Goal: Transaction & Acquisition: Purchase product/service

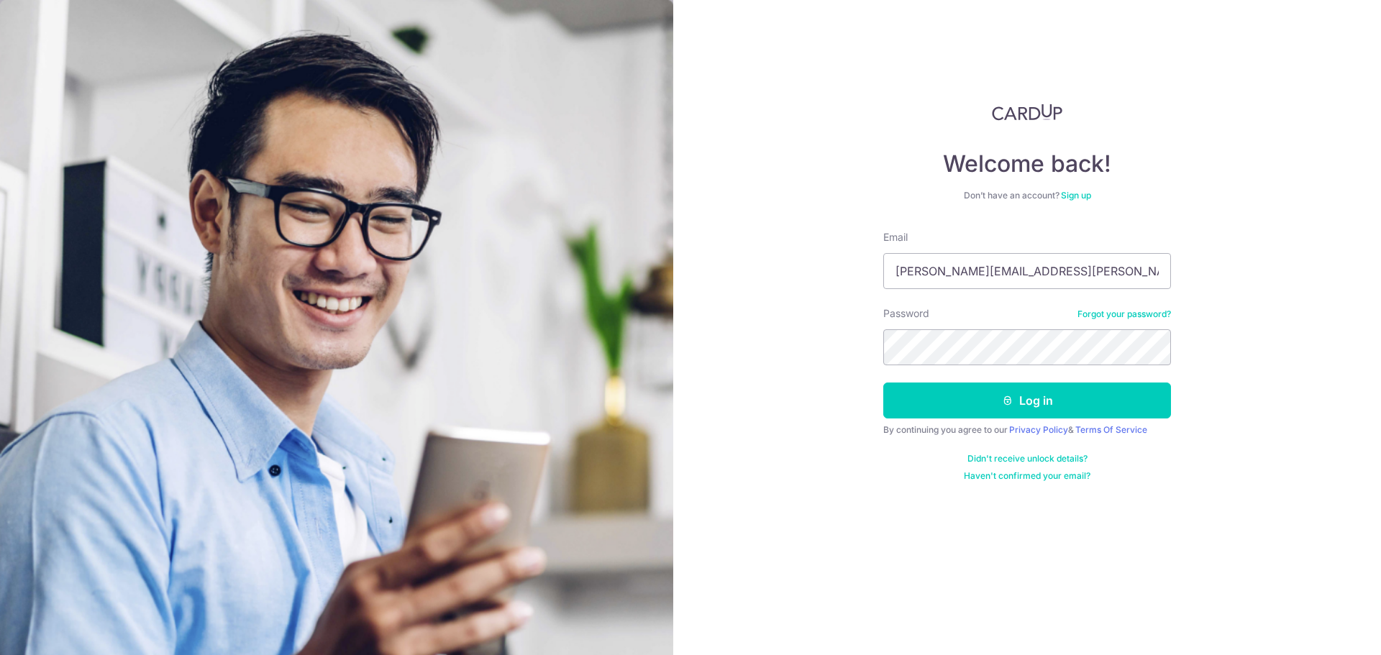
click at [1311, 331] on div "Welcome back! Don’t have an account? Sign up Email xiaoyan.liu@changfeng.com.sg…" at bounding box center [1027, 327] width 708 height 655
drag, startPoint x: 1080, startPoint y: 277, endPoint x: 628, endPoint y: 260, distance: 452.2
click at [629, 260] on section "Welcome back! Don’t have an account? Sign up Email xiaoyan.liu@changfeng.com.sg…" at bounding box center [690, 327] width 1381 height 655
paste input "hahaloushara@gmail.com"
type input "hahaloushara@gmail.com"
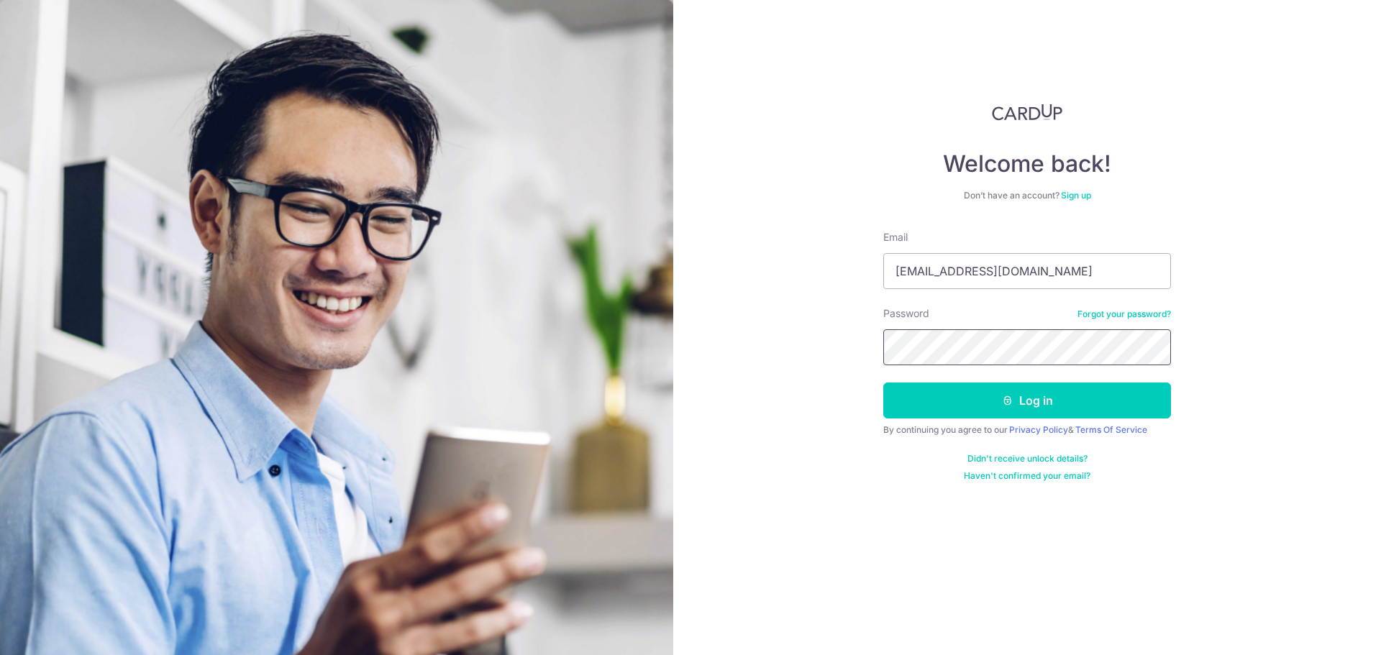
click at [715, 352] on div "Welcome back! Don’t have an account? Sign up Email hahaloushara@gmail.com Passw…" at bounding box center [1027, 327] width 708 height 655
click at [730, 349] on div "Welcome back! Don’t have an account? Sign up Email hahaloushara@gmail.com Passw…" at bounding box center [1027, 327] width 708 height 655
click at [902, 397] on button "Log in" at bounding box center [1028, 401] width 288 height 36
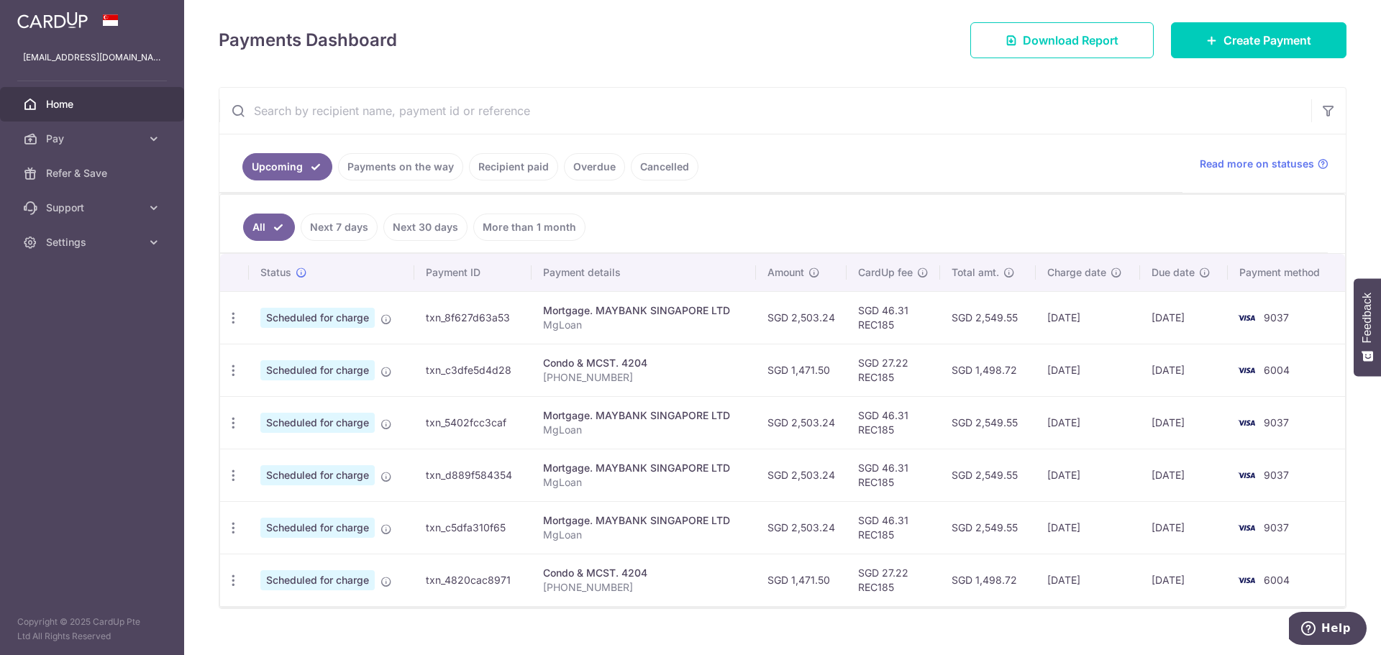
scroll to position [212, 0]
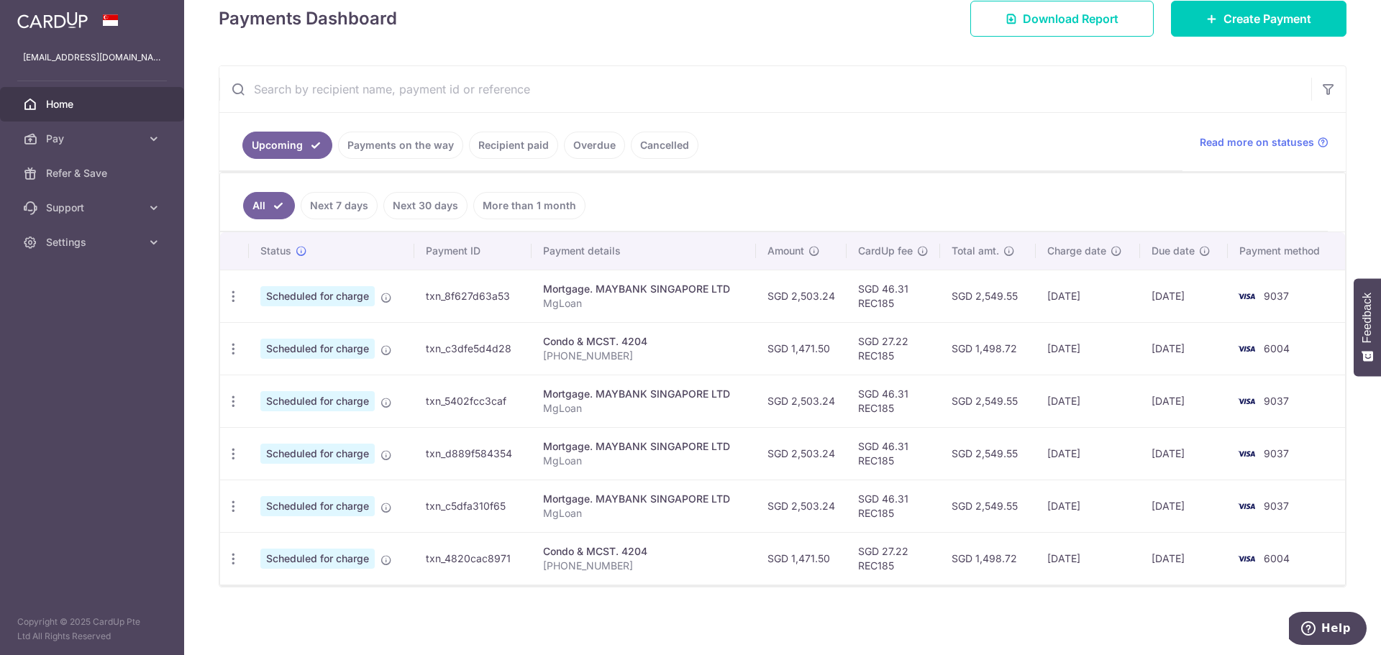
click at [435, 151] on link "Payments on the way" at bounding box center [400, 145] width 125 height 27
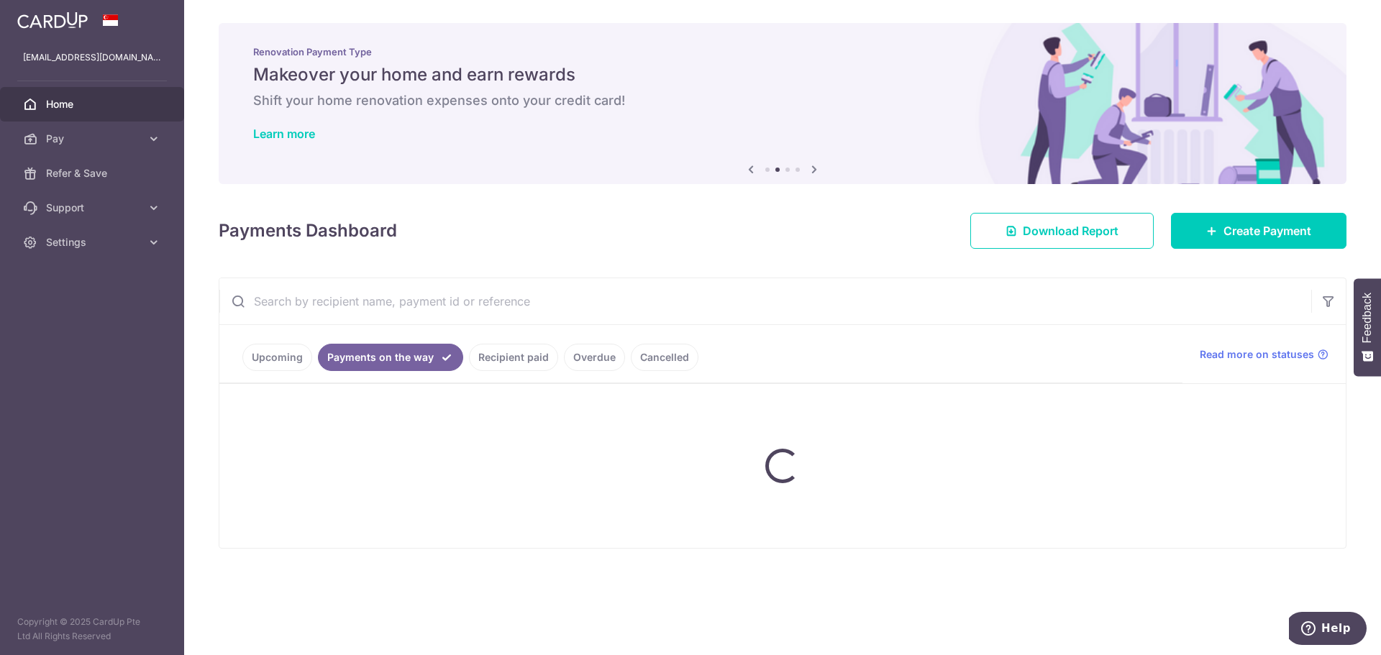
scroll to position [0, 0]
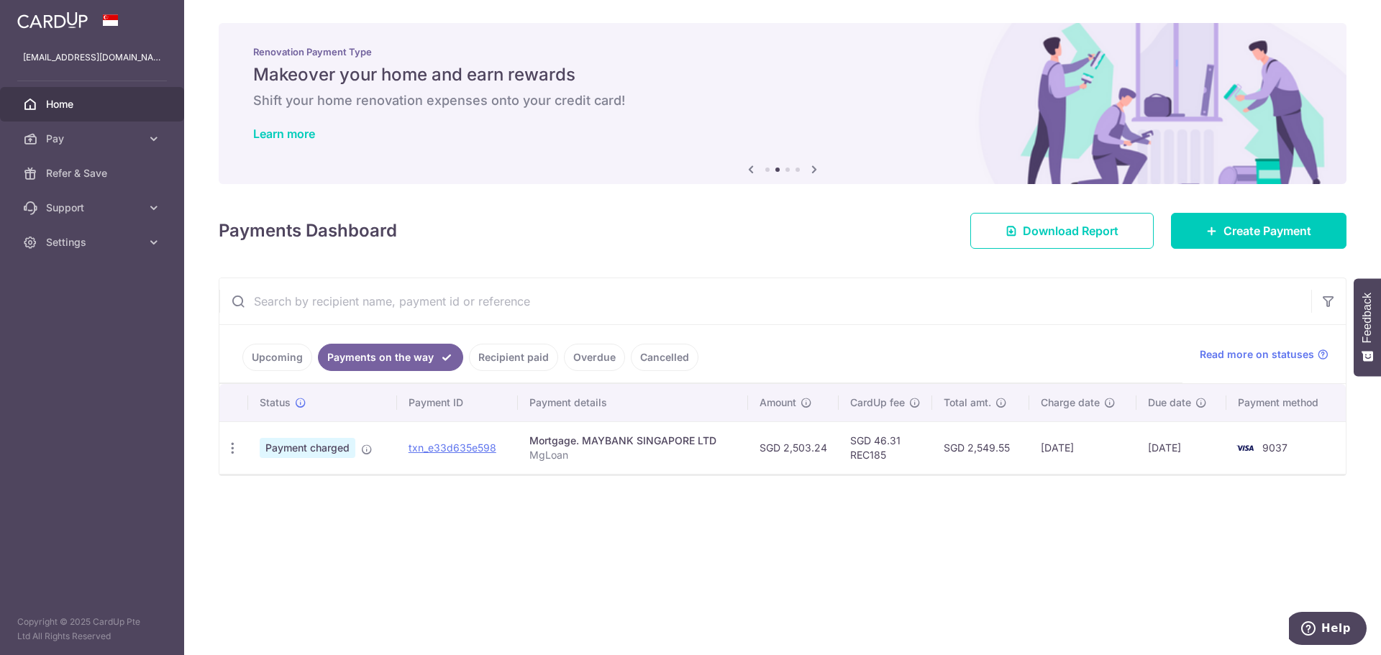
click at [512, 359] on link "Recipient paid" at bounding box center [513, 357] width 89 height 27
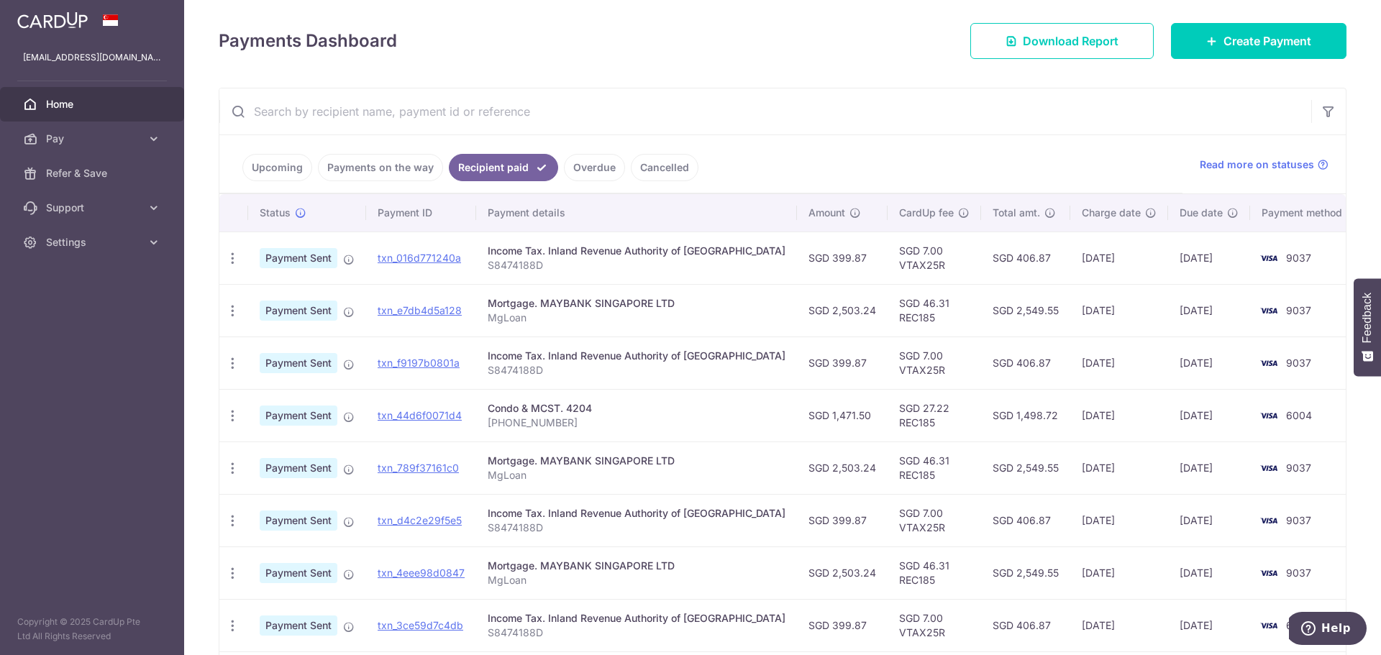
scroll to position [216, 0]
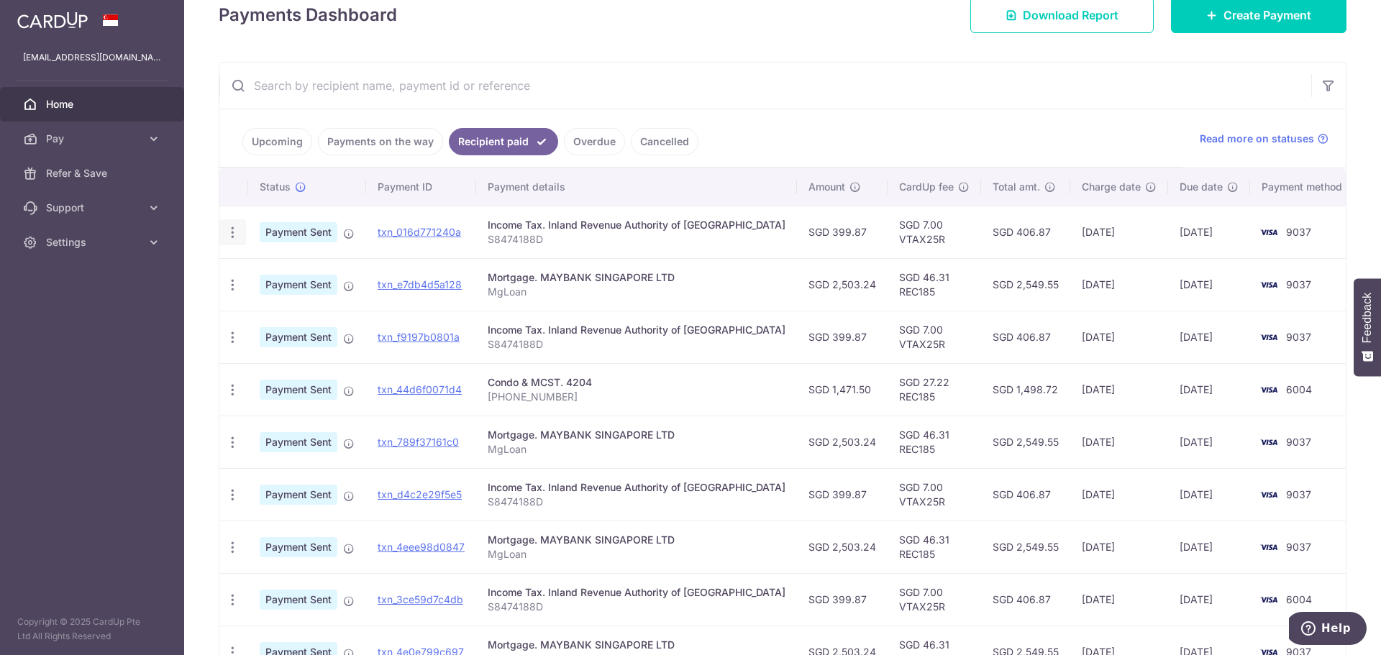
click at [232, 232] on icon "button" at bounding box center [232, 232] width 15 height 15
click at [423, 232] on link "txn_016d771240a" at bounding box center [419, 232] width 83 height 12
click at [780, 84] on input "text" at bounding box center [765, 86] width 1092 height 46
click at [234, 232] on icon "button" at bounding box center [232, 232] width 15 height 15
drag, startPoint x: 417, startPoint y: 230, endPoint x: 751, endPoint y: 47, distance: 380.9
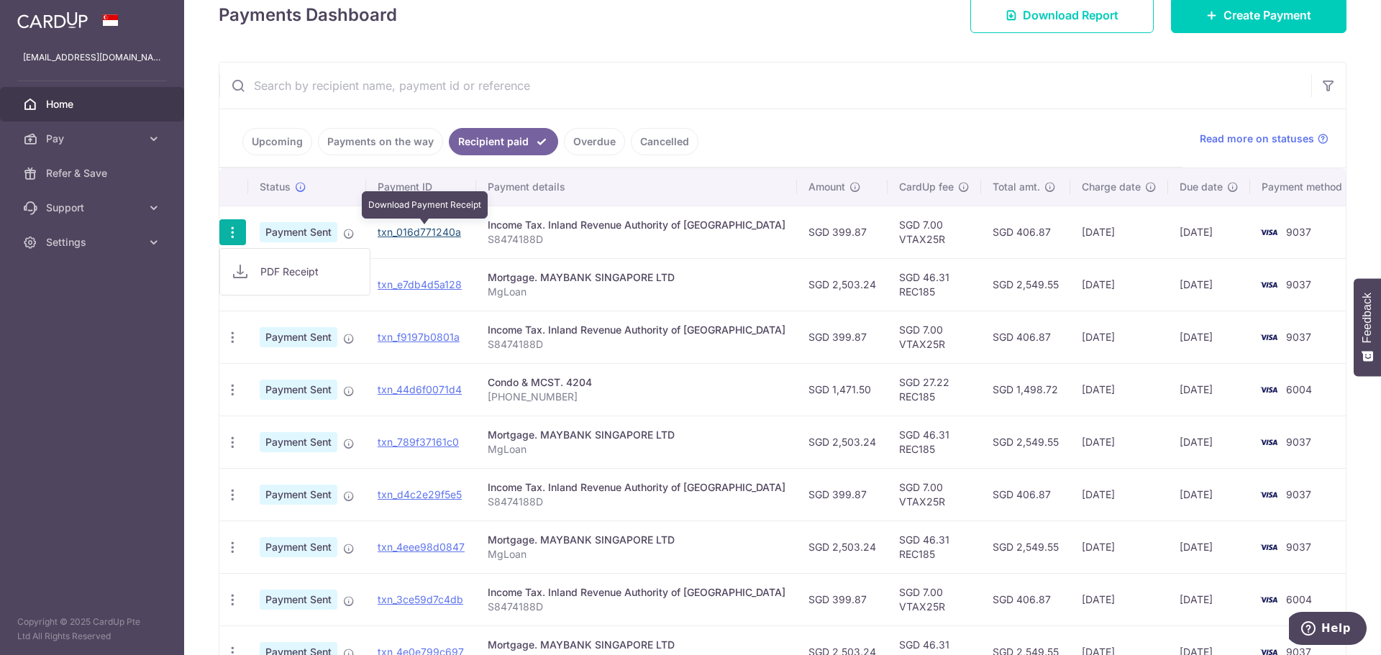
click at [417, 230] on link "txn_016d771240a" at bounding box center [419, 232] width 83 height 12
click at [281, 144] on link "Upcoming" at bounding box center [277, 141] width 70 height 27
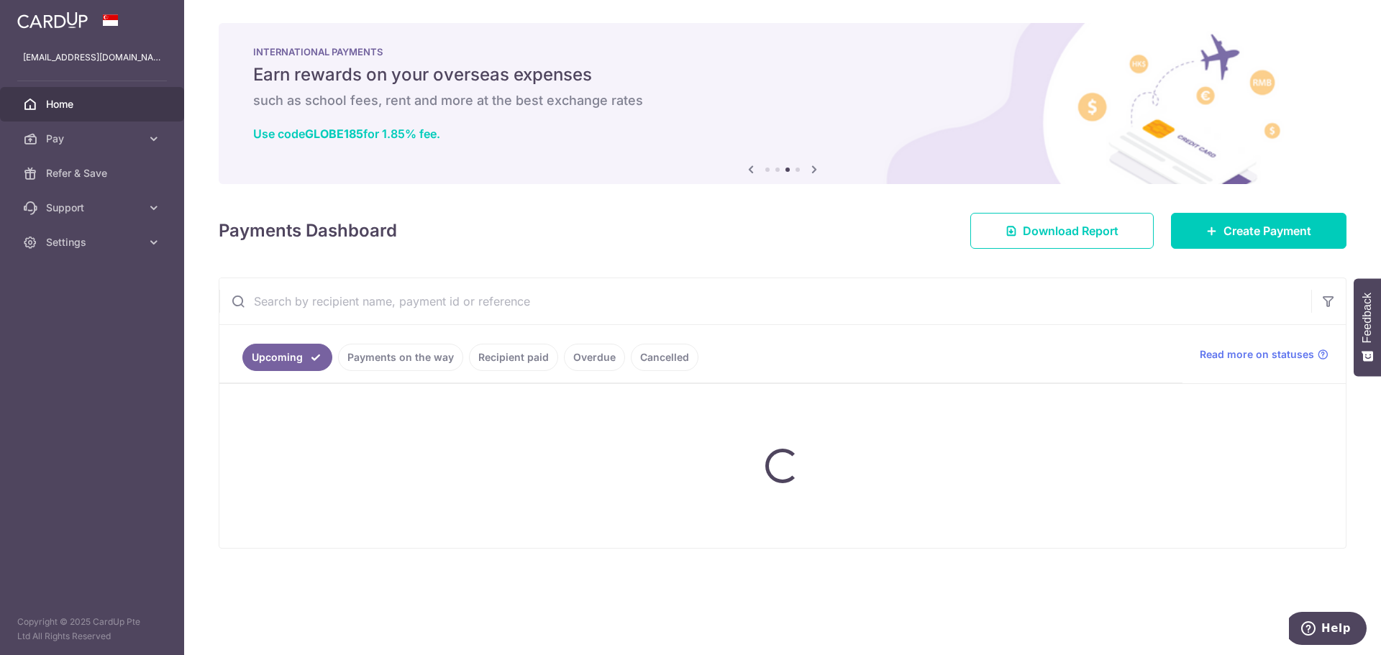
scroll to position [0, 0]
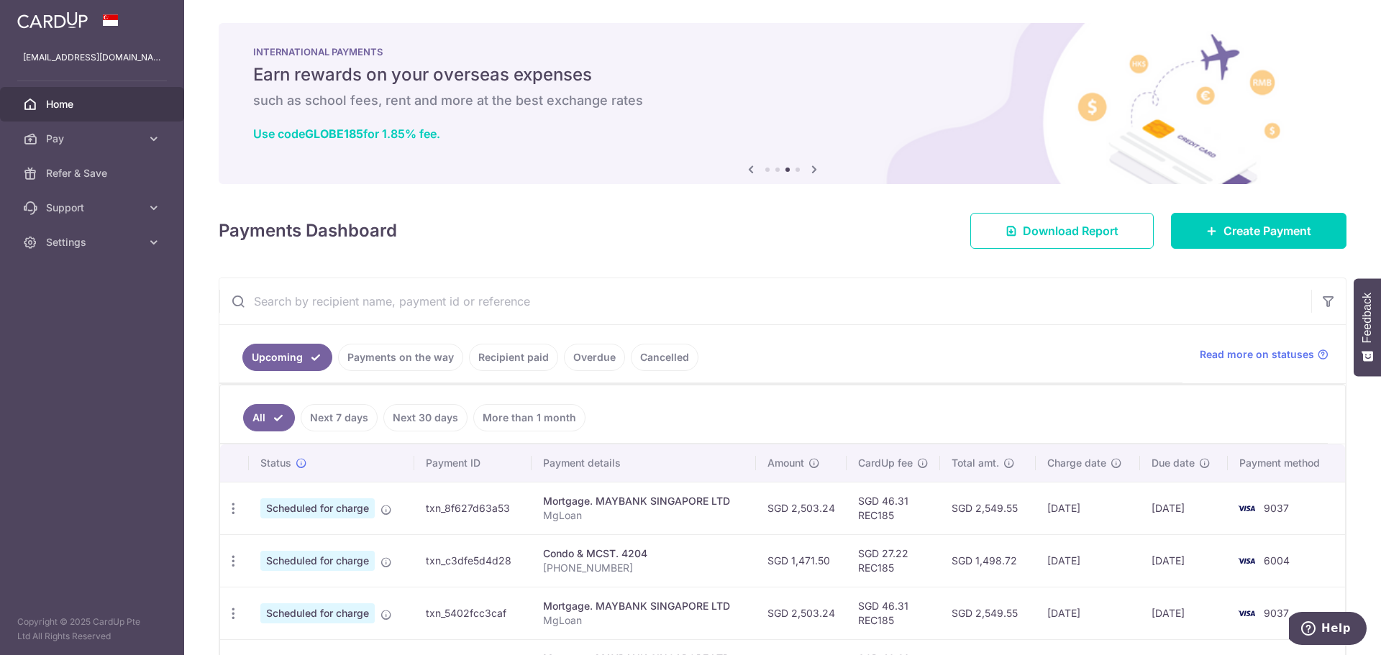
click at [506, 358] on link "Recipient paid" at bounding box center [513, 357] width 89 height 27
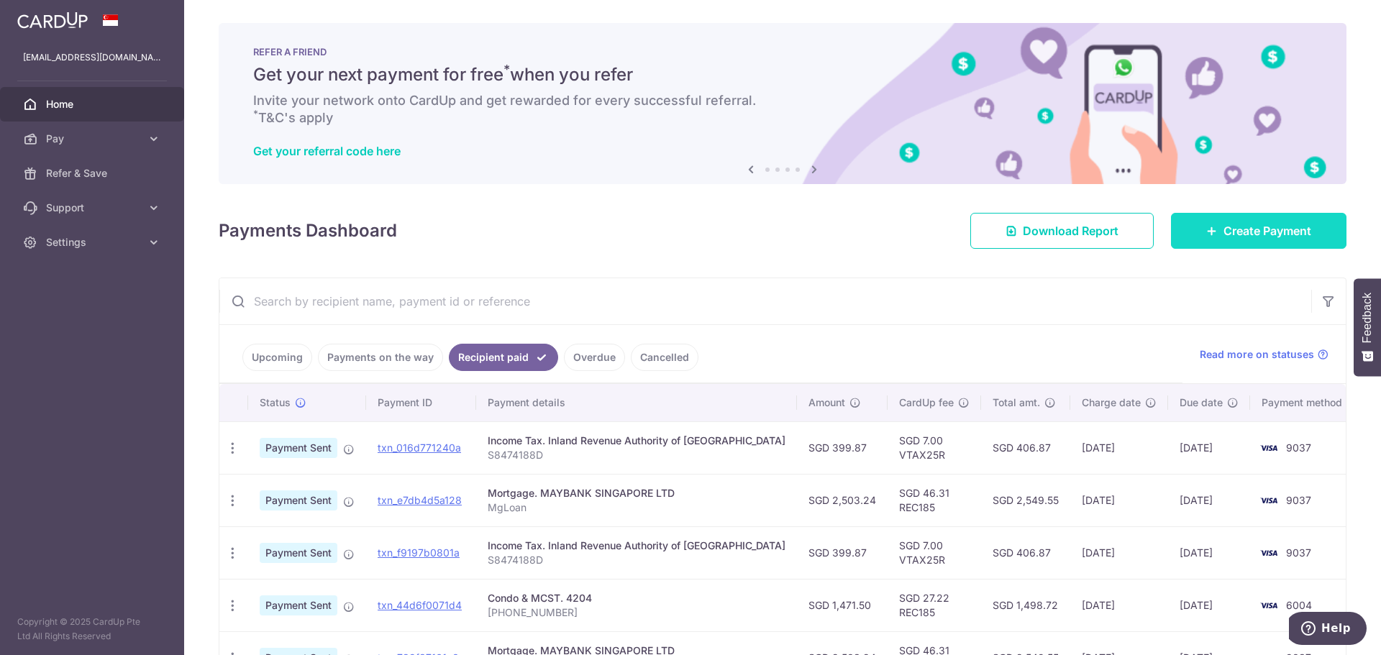
click at [1207, 226] on icon at bounding box center [1213, 231] width 12 height 12
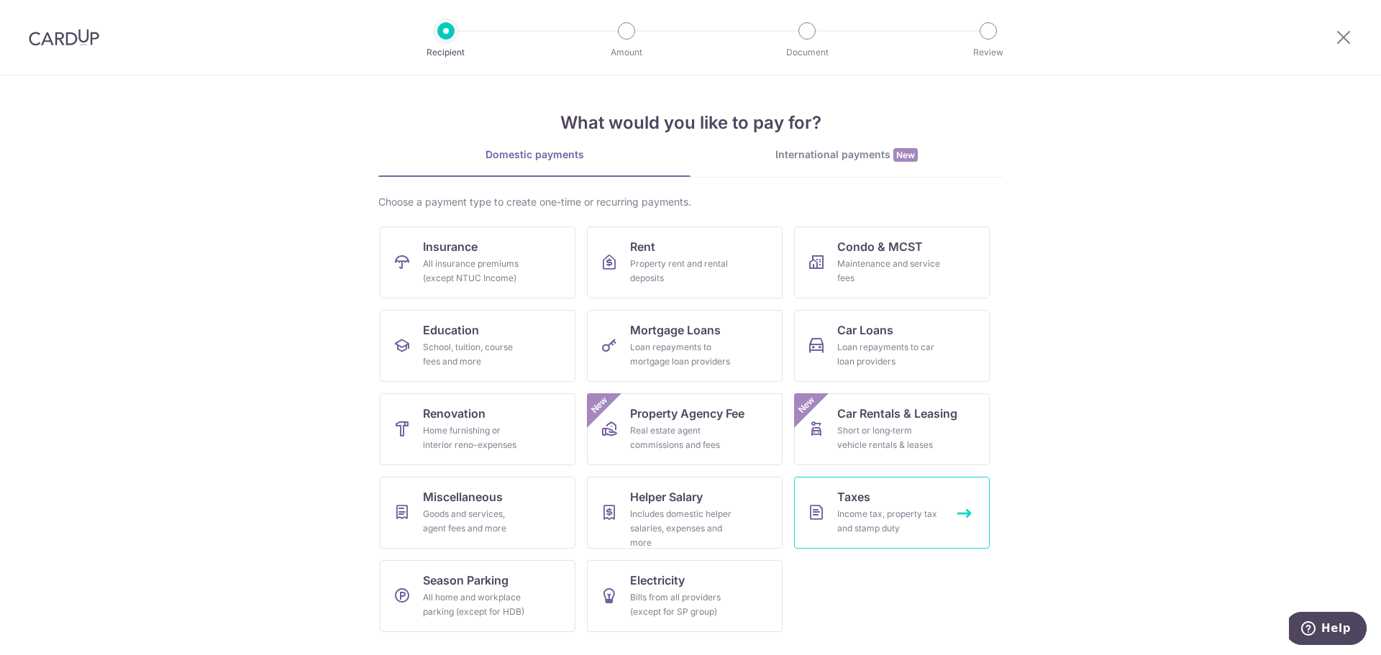
click at [915, 501] on link "Taxes Income tax, property tax and stamp duty" at bounding box center [892, 513] width 196 height 72
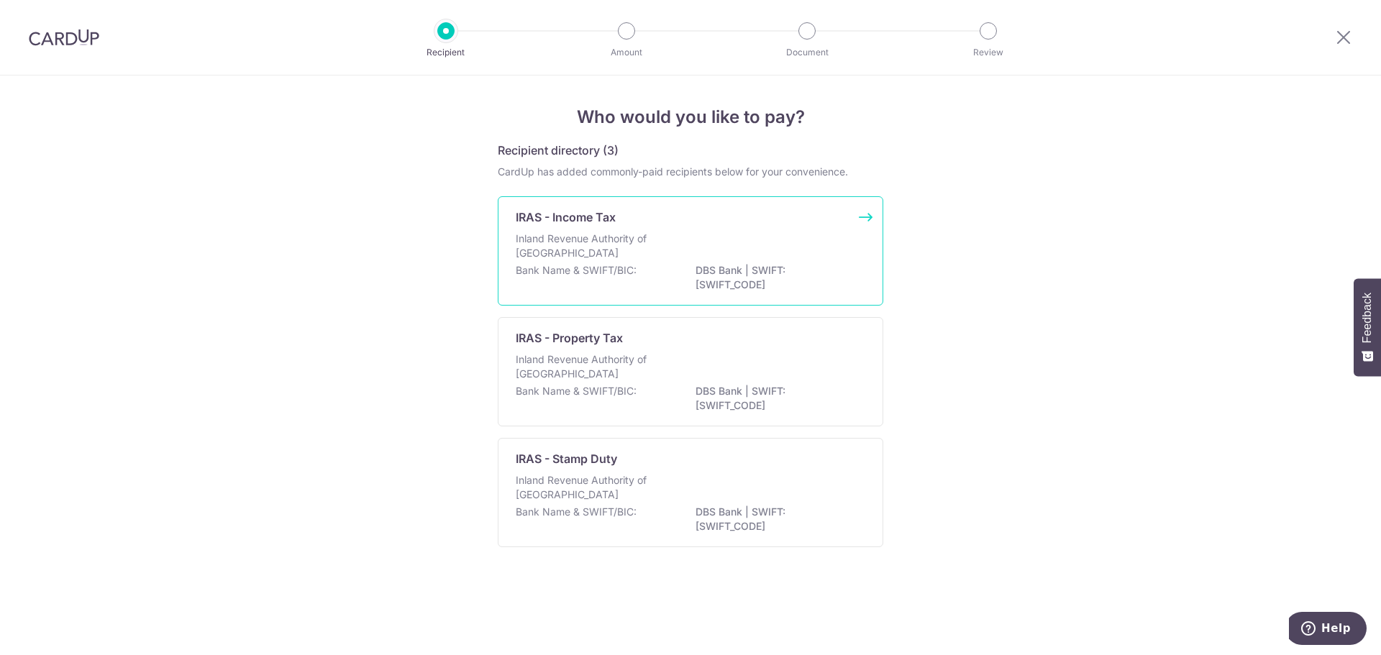
click at [720, 228] on div "IRAS - Income Tax Inland Revenue Authority of [GEOGRAPHIC_DATA] Bank Name & SWI…" at bounding box center [691, 250] width 386 height 109
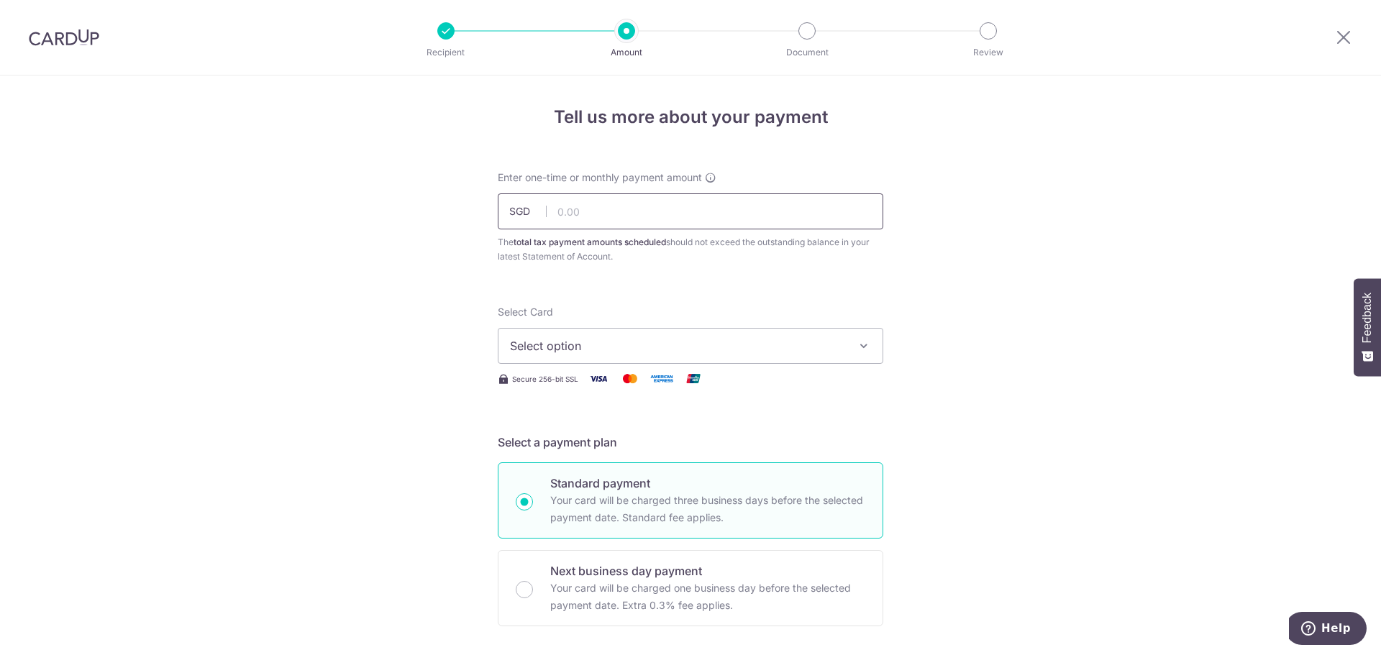
click at [711, 212] on input "text" at bounding box center [691, 212] width 386 height 36
type input "399.87"
click at [704, 345] on span "Select option" at bounding box center [677, 345] width 335 height 17
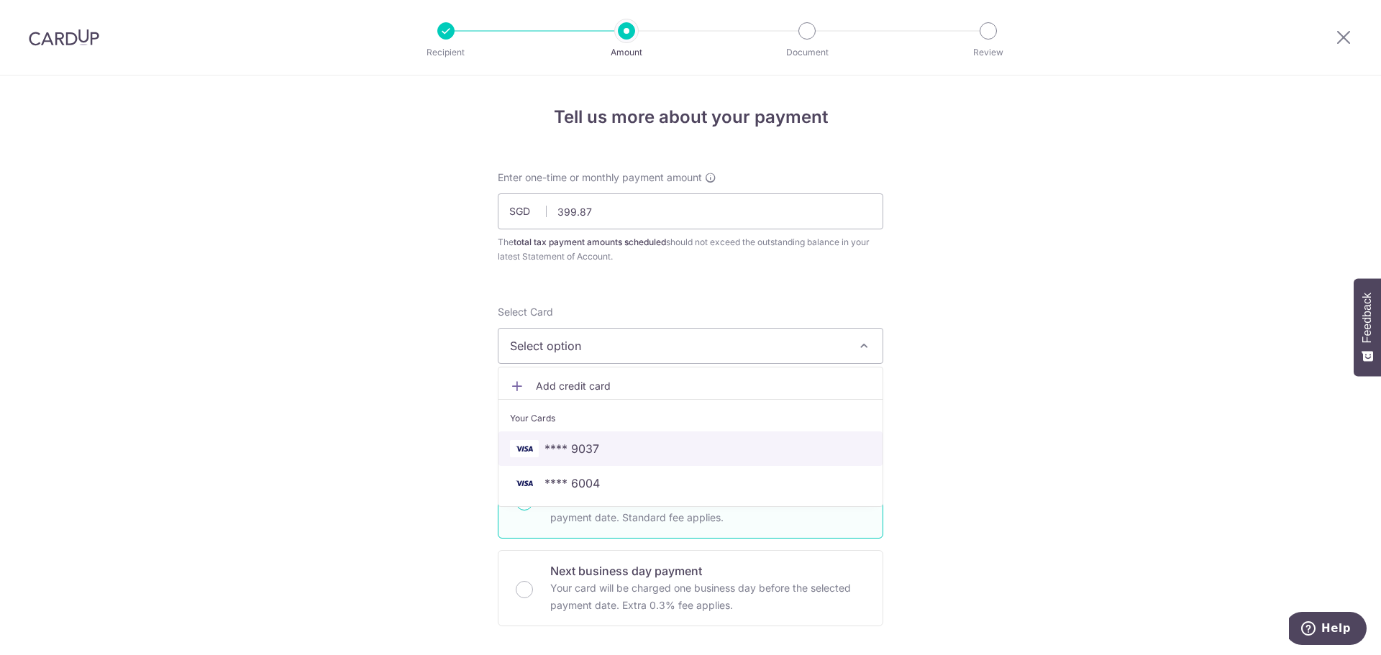
click at [665, 445] on span "**** 9037" at bounding box center [690, 448] width 361 height 17
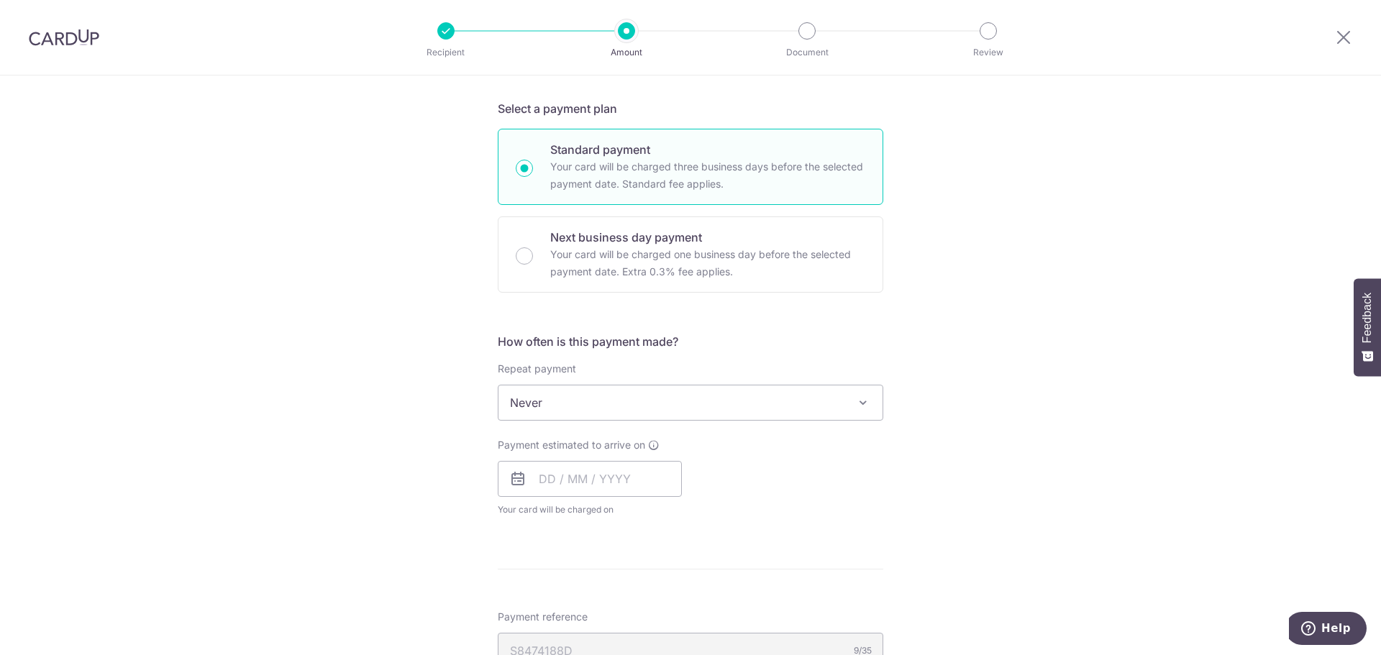
scroll to position [360, 0]
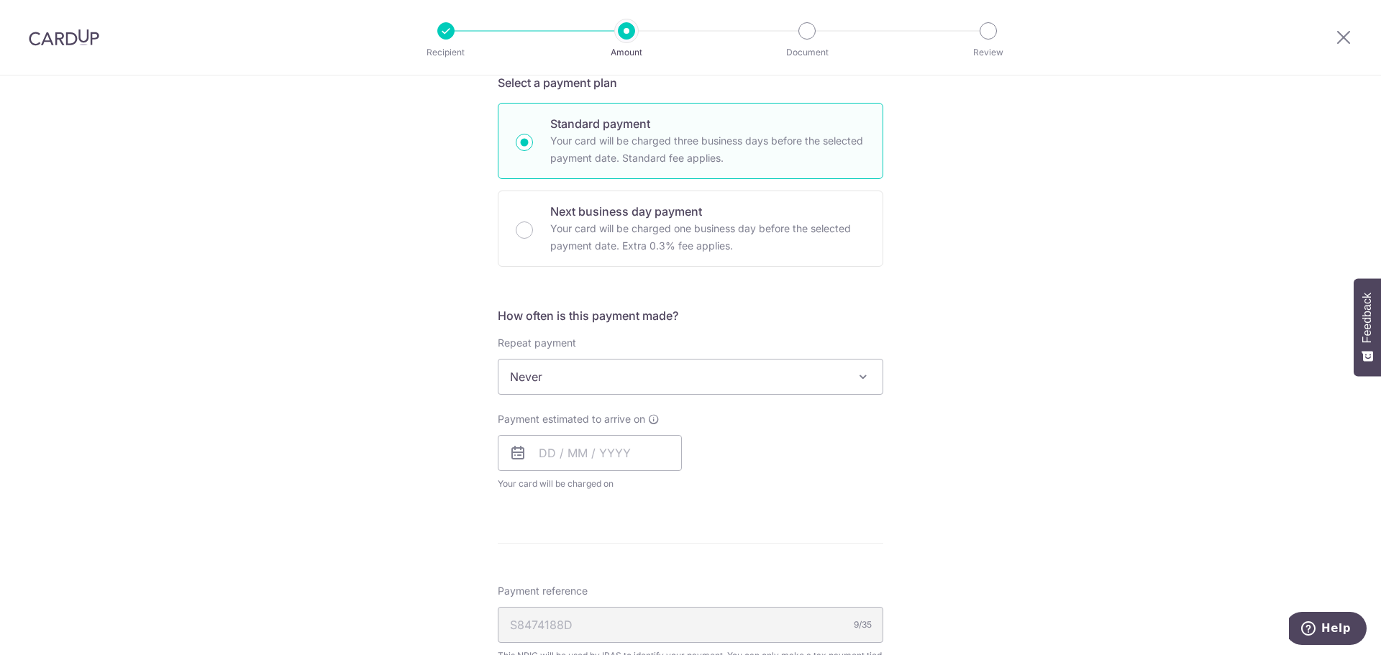
click at [783, 377] on span "Never" at bounding box center [691, 377] width 384 height 35
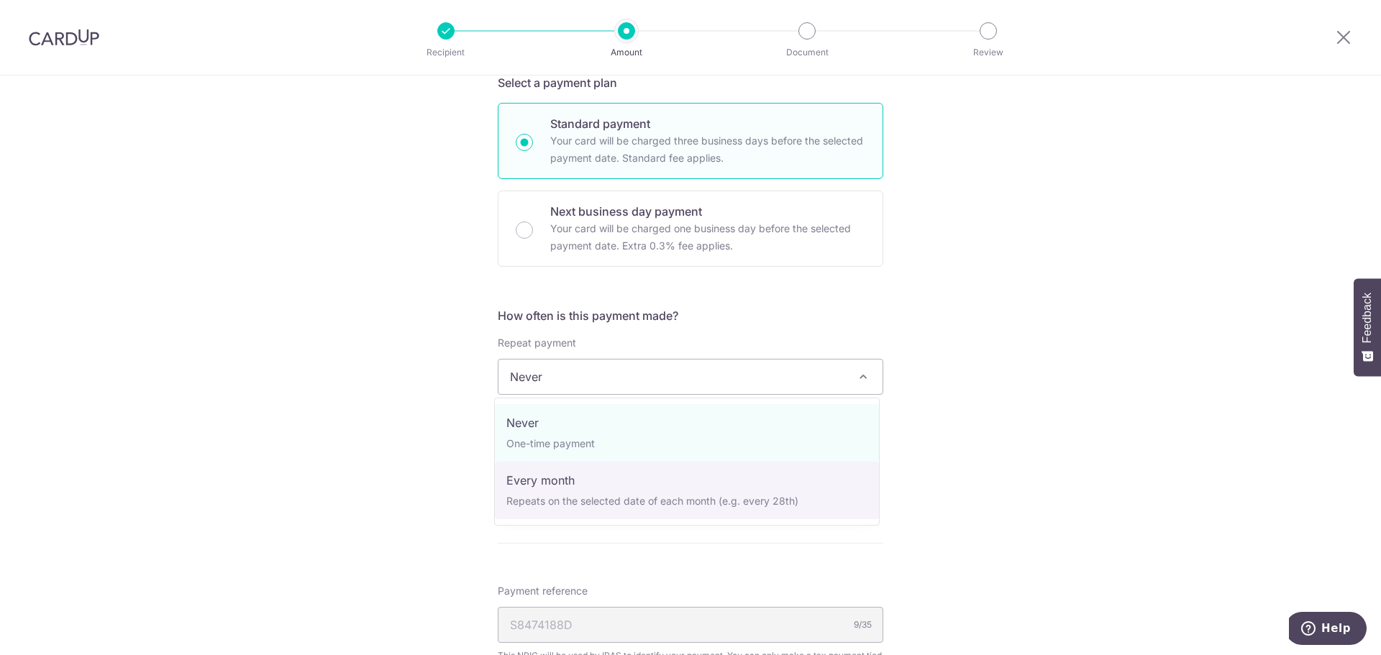
select select "3"
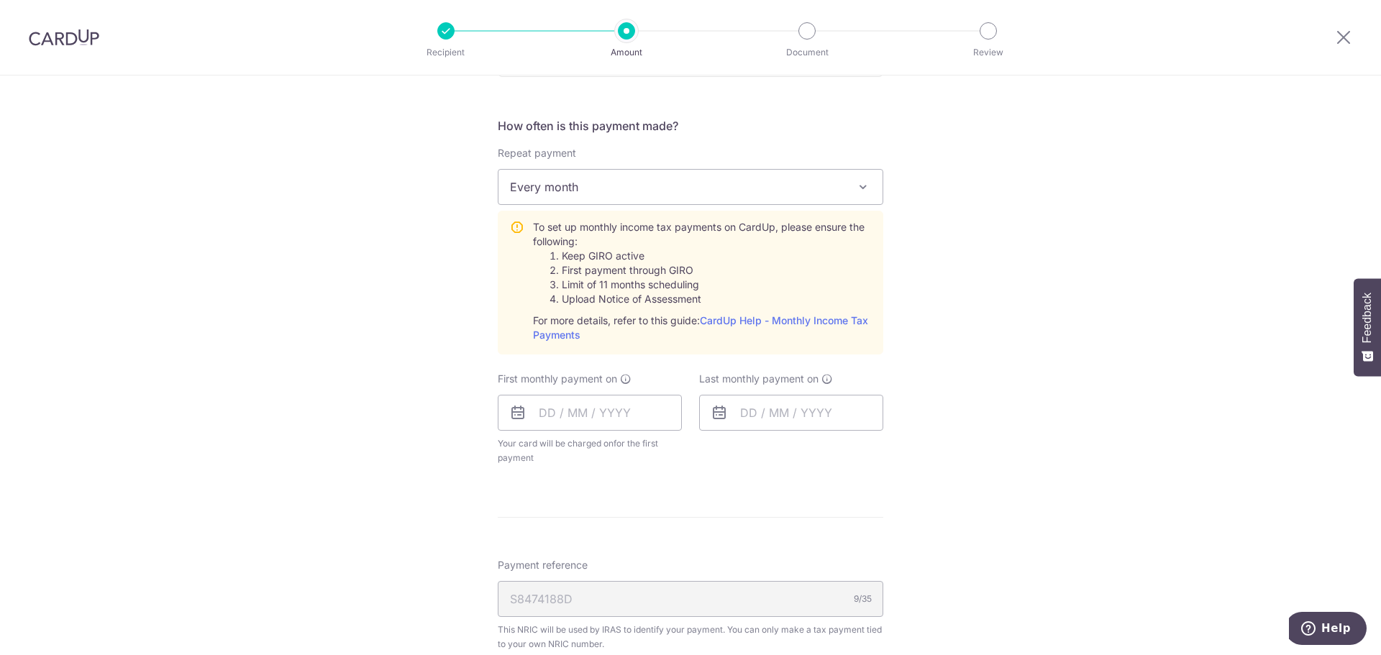
scroll to position [576, 0]
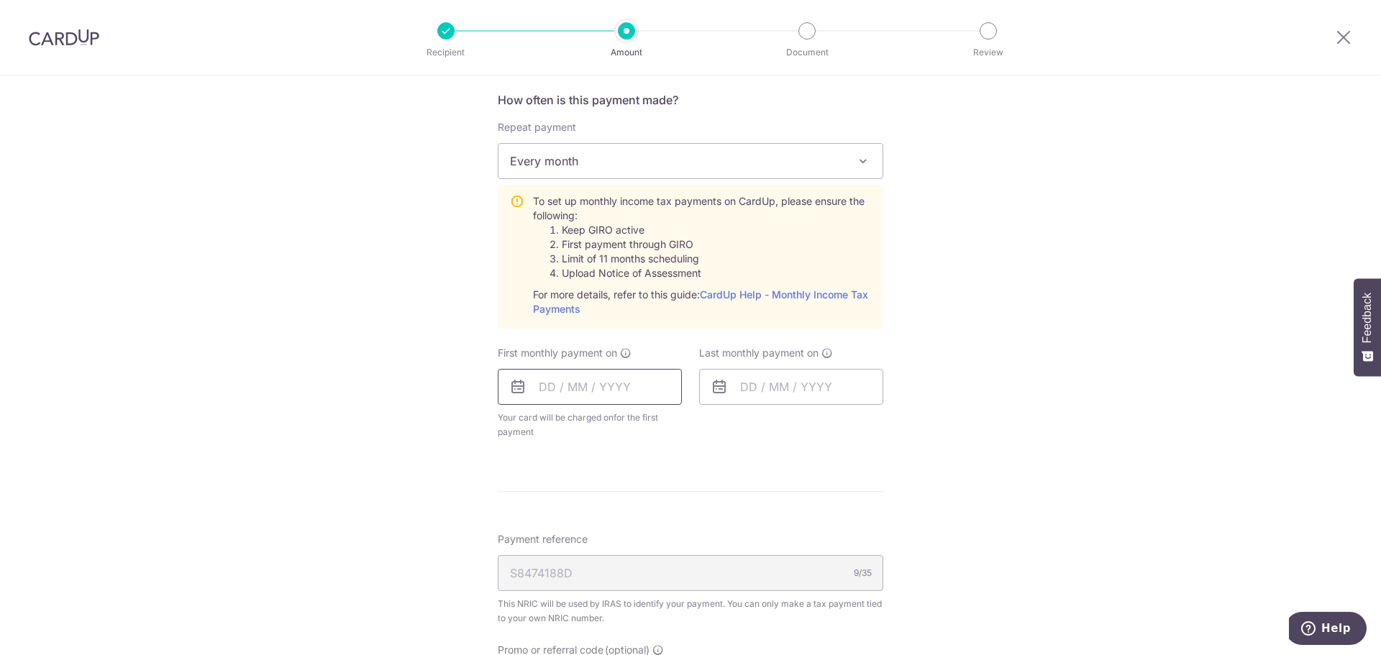
click at [533, 387] on input "text" at bounding box center [590, 387] width 184 height 36
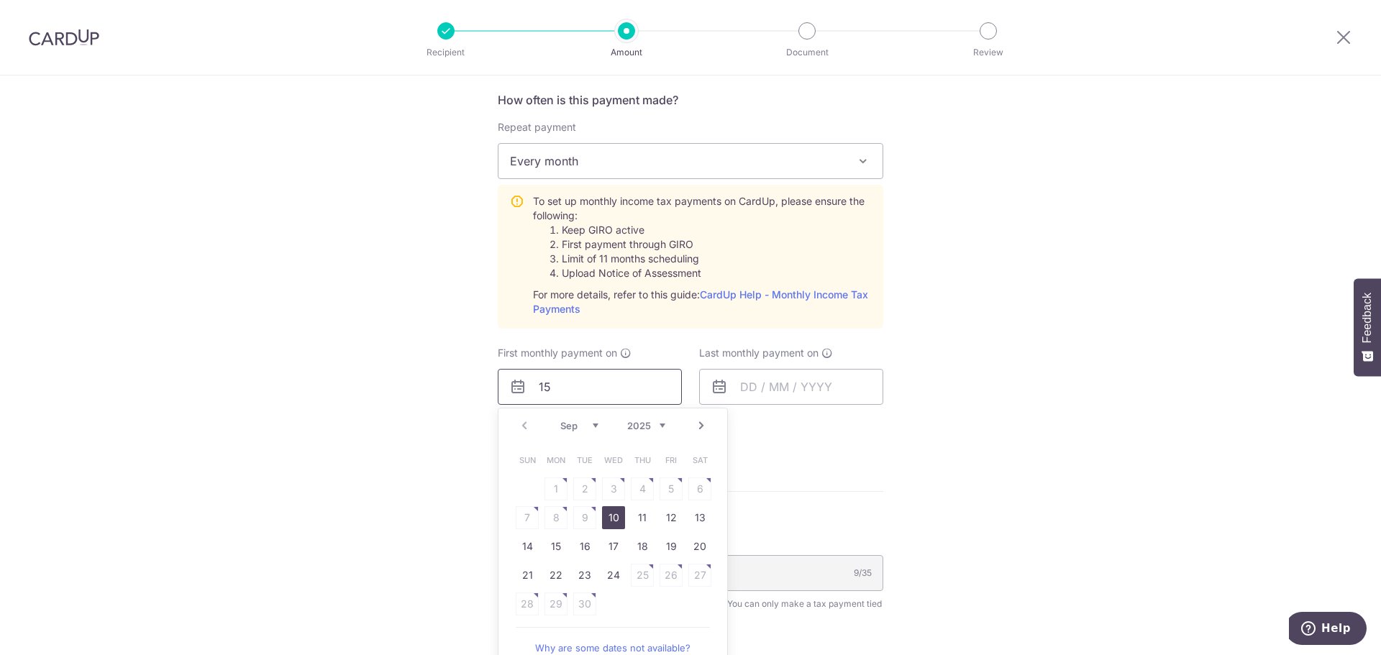
type input "15"
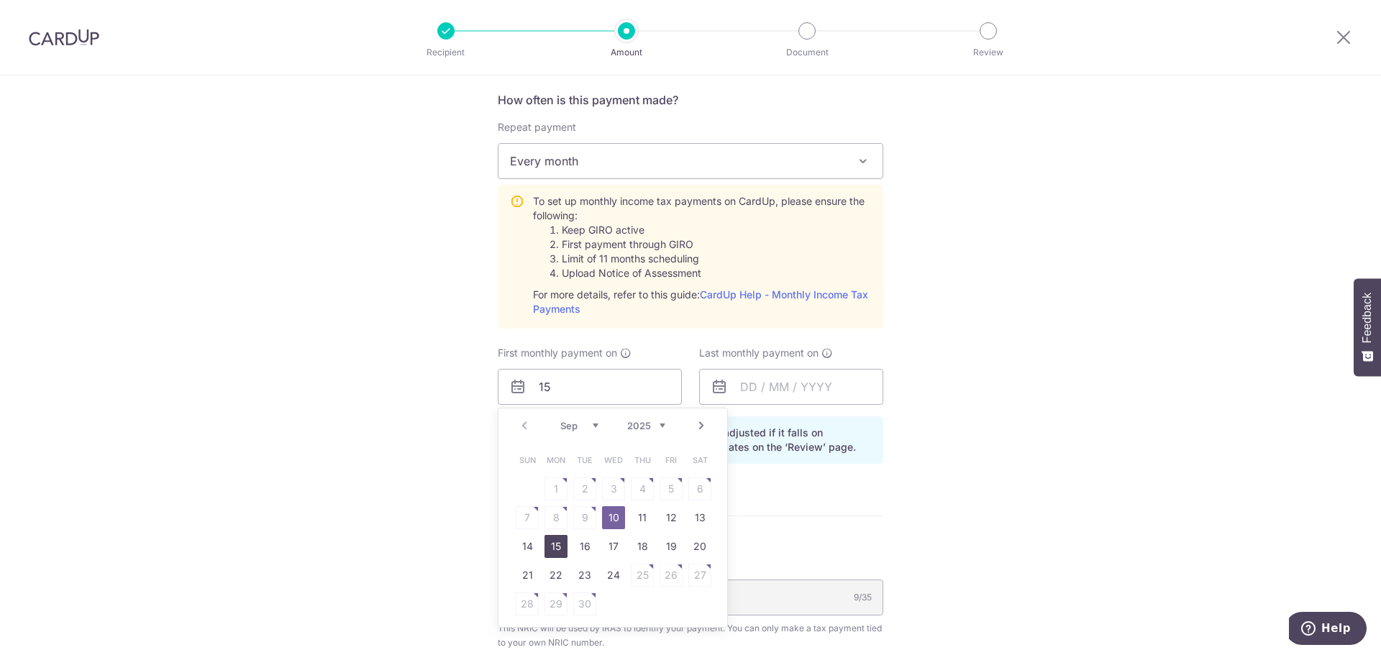
click at [551, 547] on link "15" at bounding box center [556, 546] width 23 height 23
type input "15/09/2025"
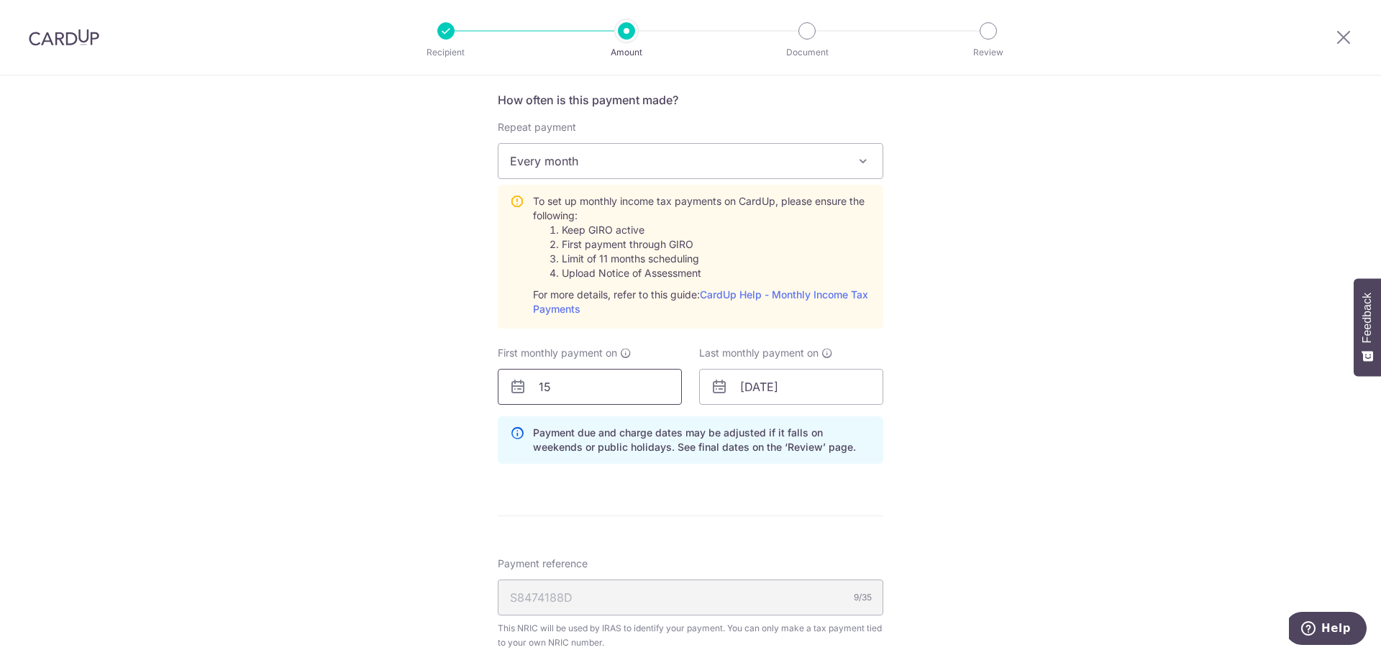
click at [608, 389] on input "15" at bounding box center [590, 387] width 184 height 36
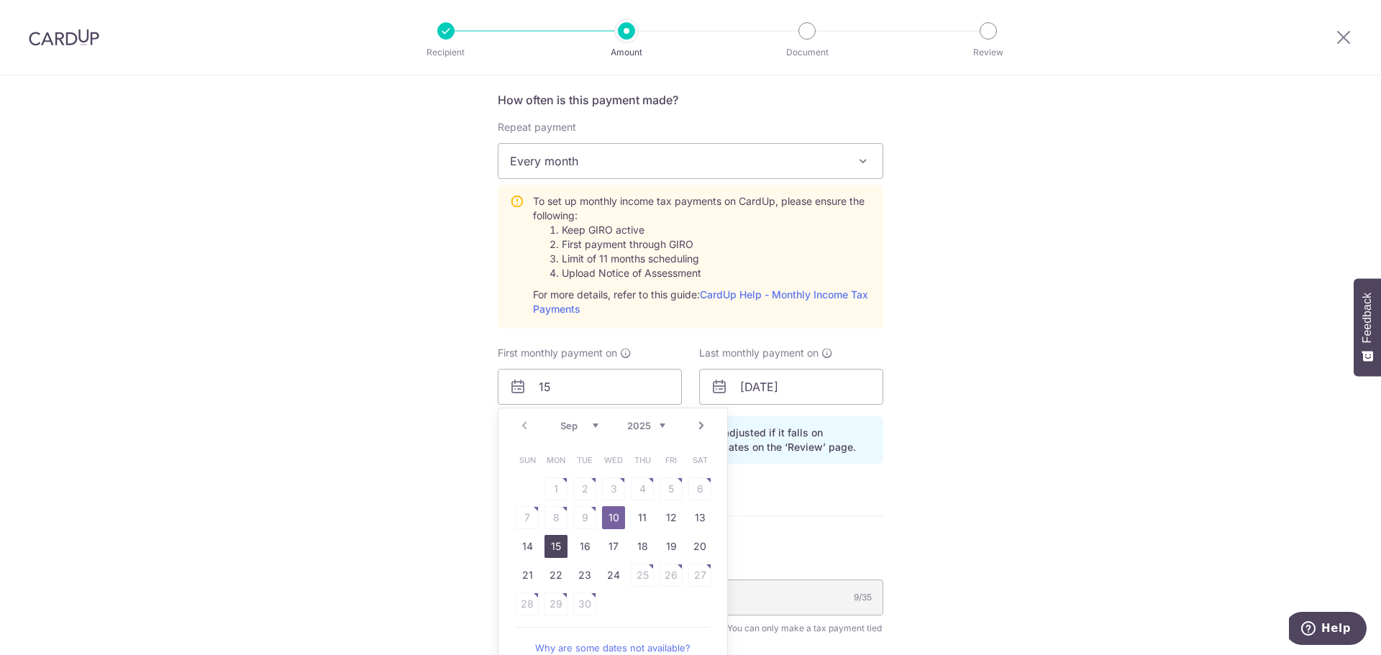
click at [551, 548] on link "15" at bounding box center [556, 546] width 23 height 23
type input "15/09/2025"
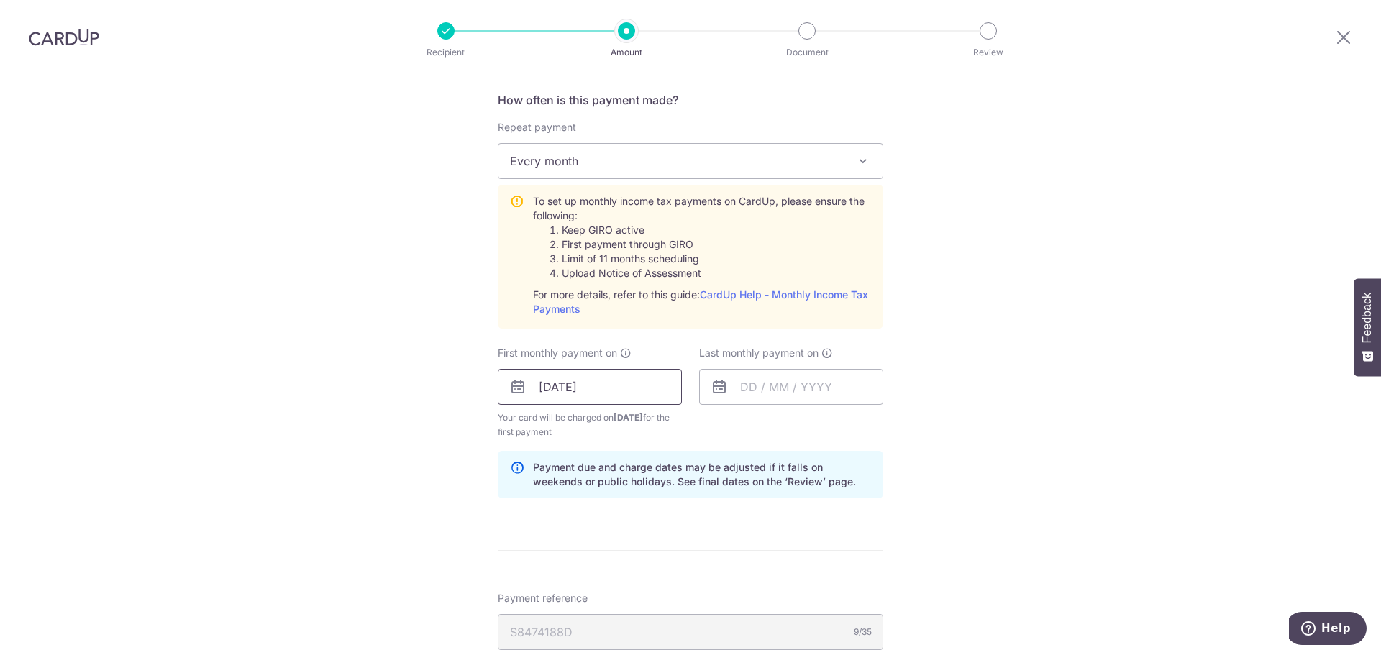
click at [625, 386] on input "15/09/2025" at bounding box center [590, 387] width 184 height 36
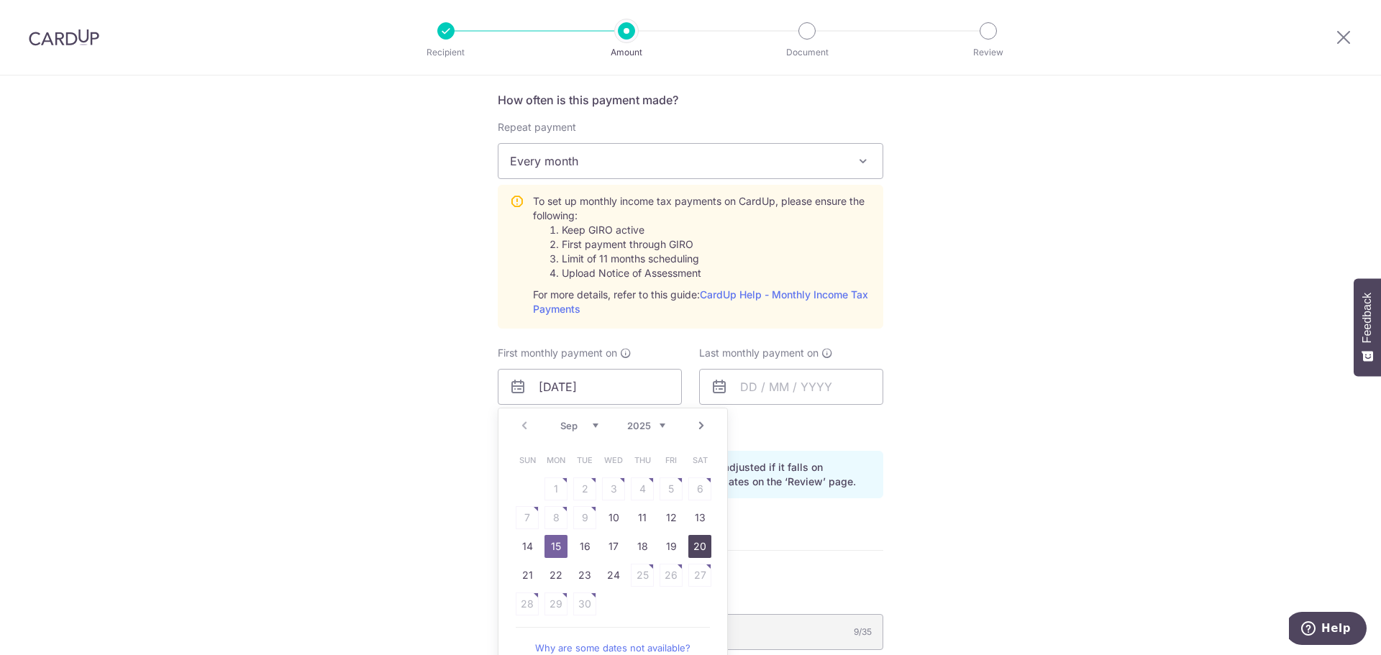
click at [699, 545] on link "20" at bounding box center [700, 546] width 23 height 23
type input "[DATE]"
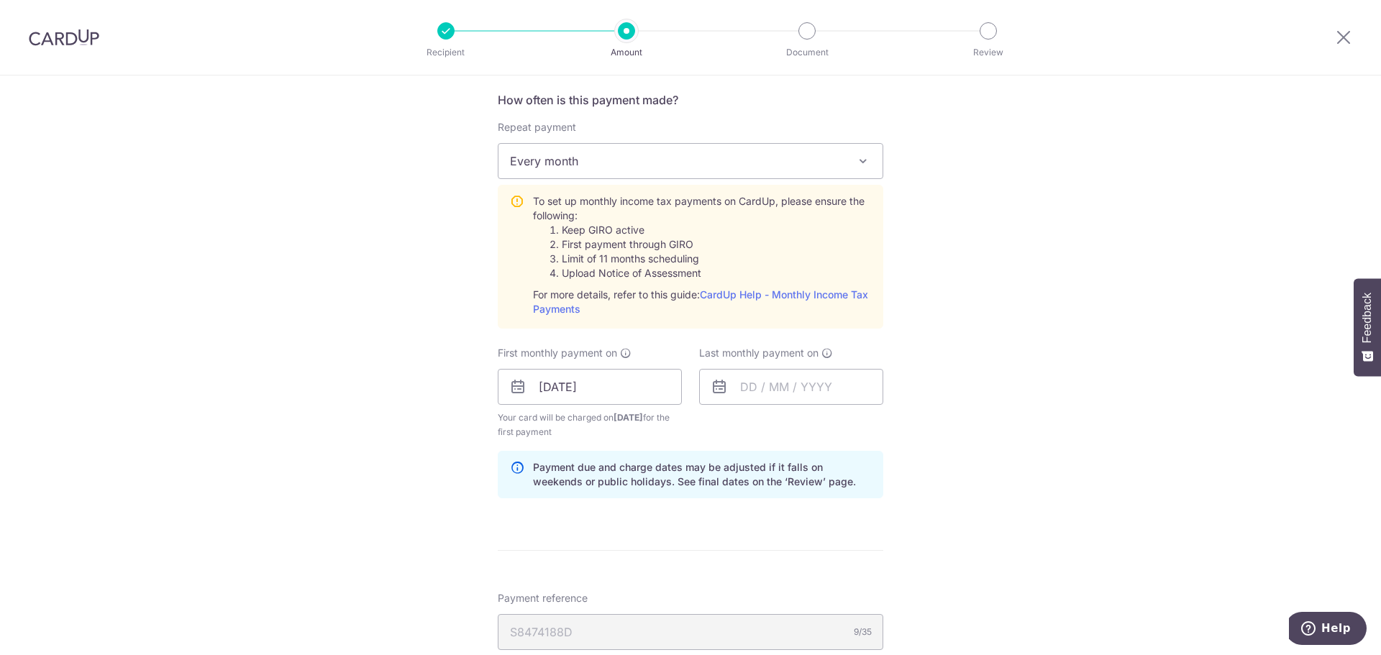
click at [930, 438] on div "Tell us more about your payment Enter one-time or monthly payment amount SGD 39…" at bounding box center [690, 279] width 1381 height 1559
click at [827, 387] on input "text" at bounding box center [791, 387] width 184 height 36
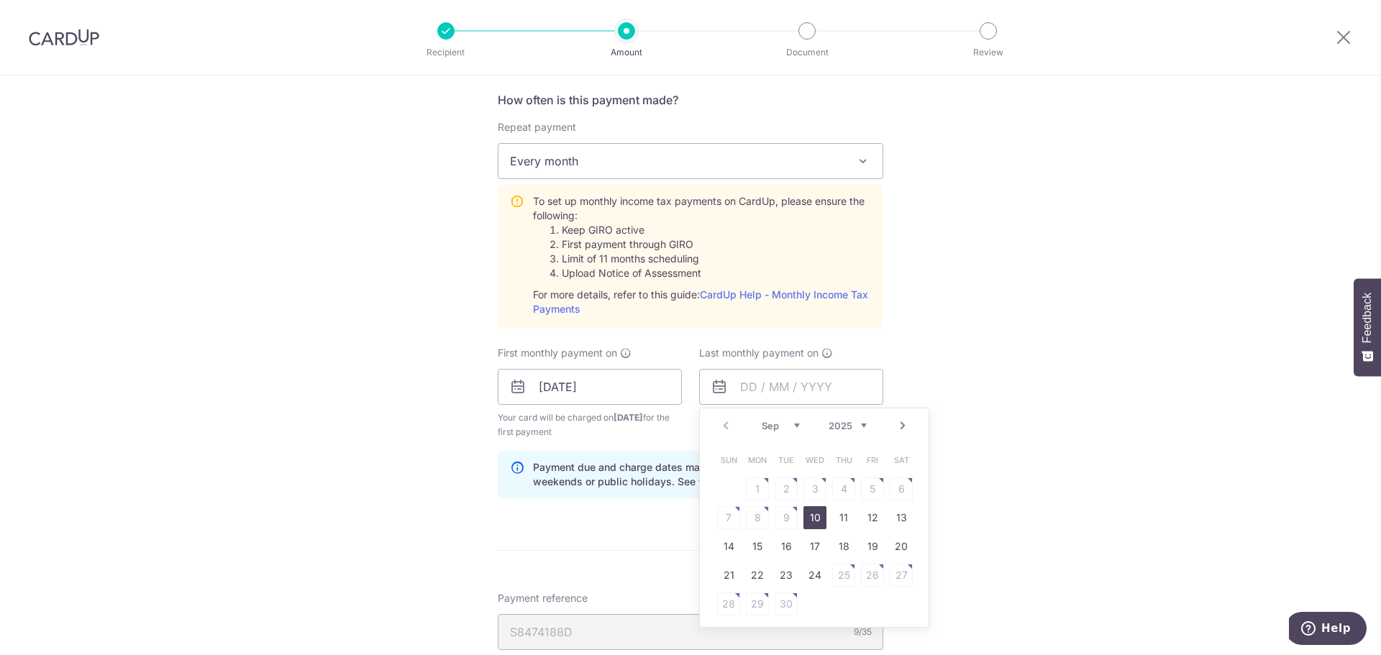
click at [897, 425] on link "Next" at bounding box center [902, 425] width 17 height 17
click at [897, 549] on link "20" at bounding box center [901, 546] width 23 height 23
type input "20/12/2025"
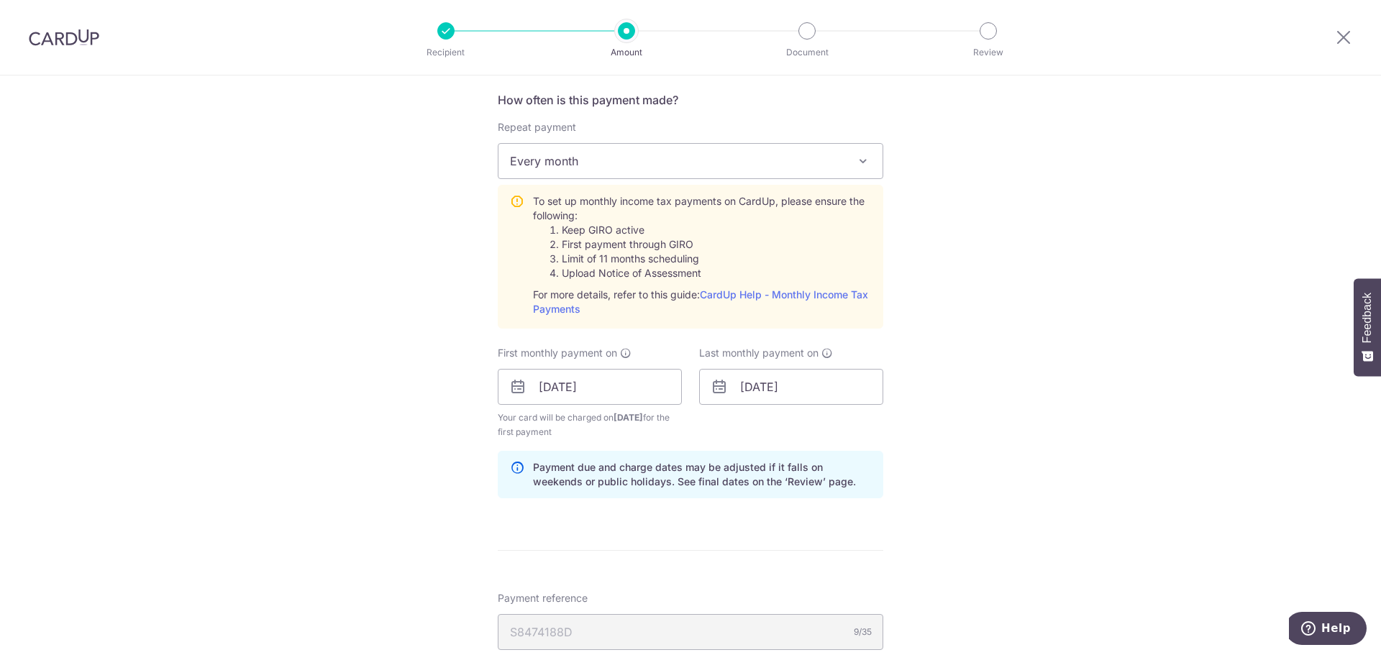
click at [1066, 463] on div "Tell us more about your payment Enter one-time or monthly payment amount SGD 39…" at bounding box center [690, 279] width 1381 height 1559
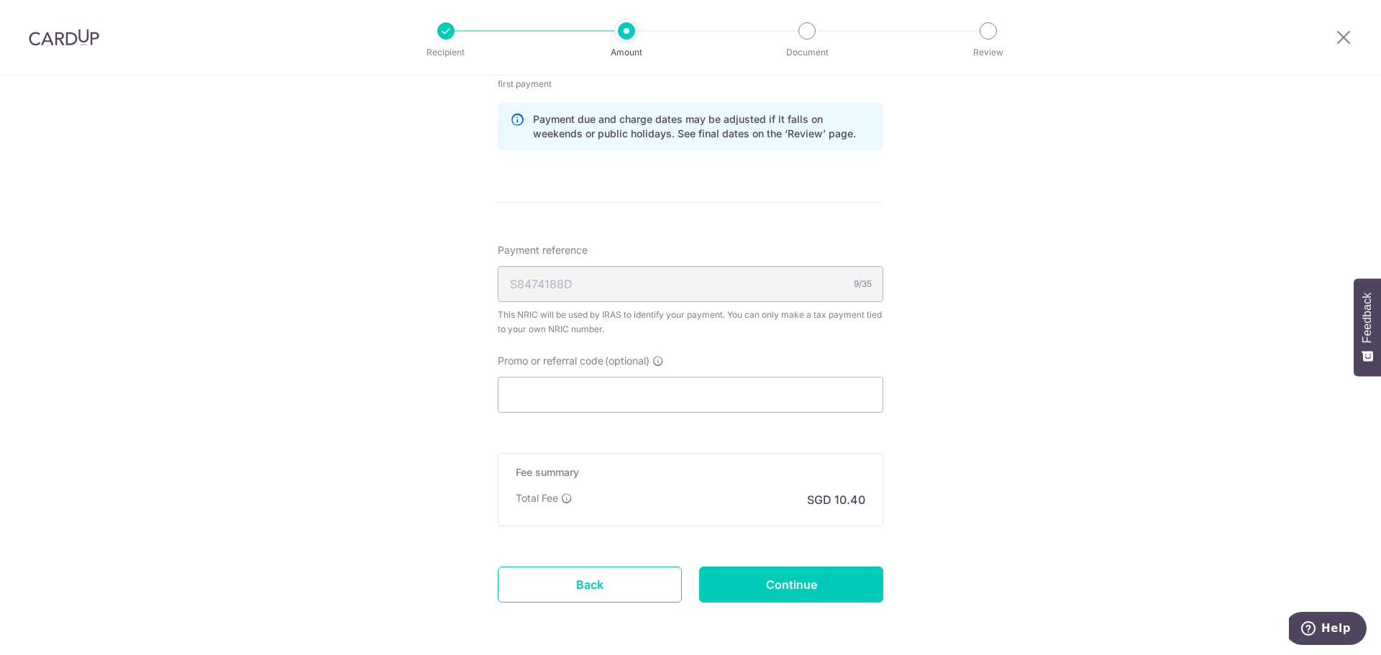
scroll to position [935, 0]
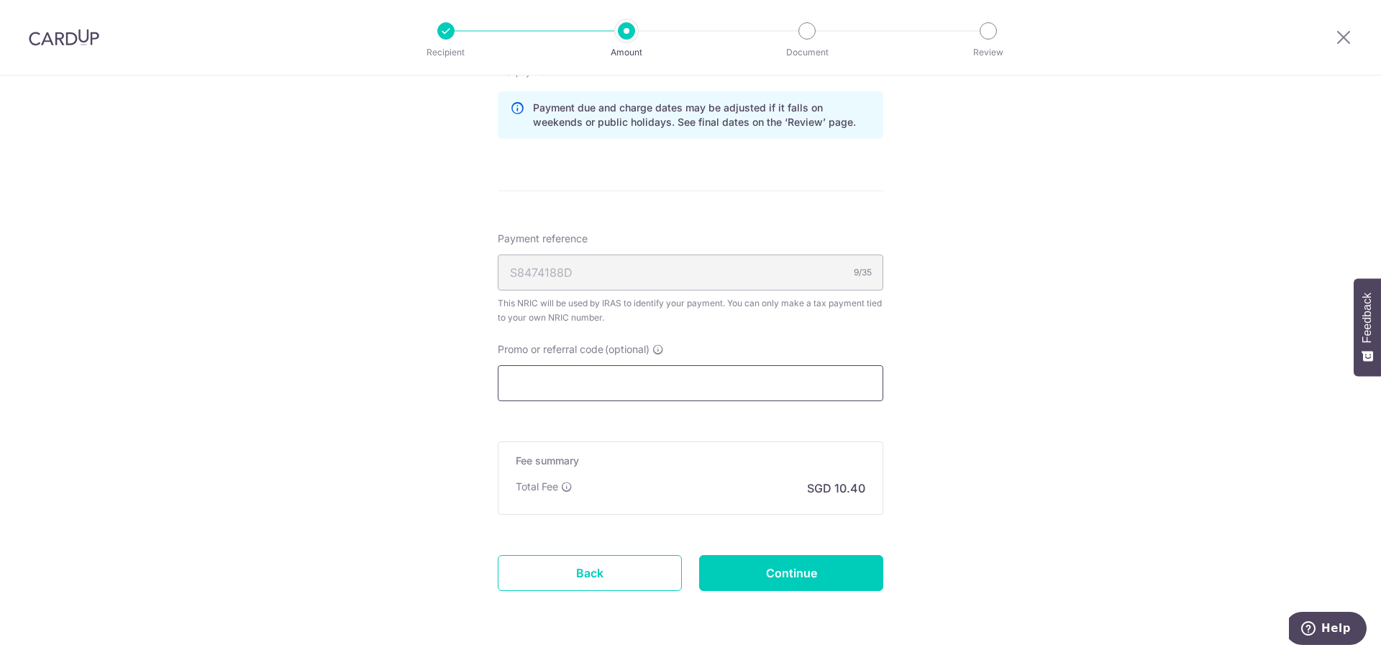
click at [523, 384] on input "Promo or referral code (optional)" at bounding box center [691, 384] width 386 height 36
paste input "VTAX25R"
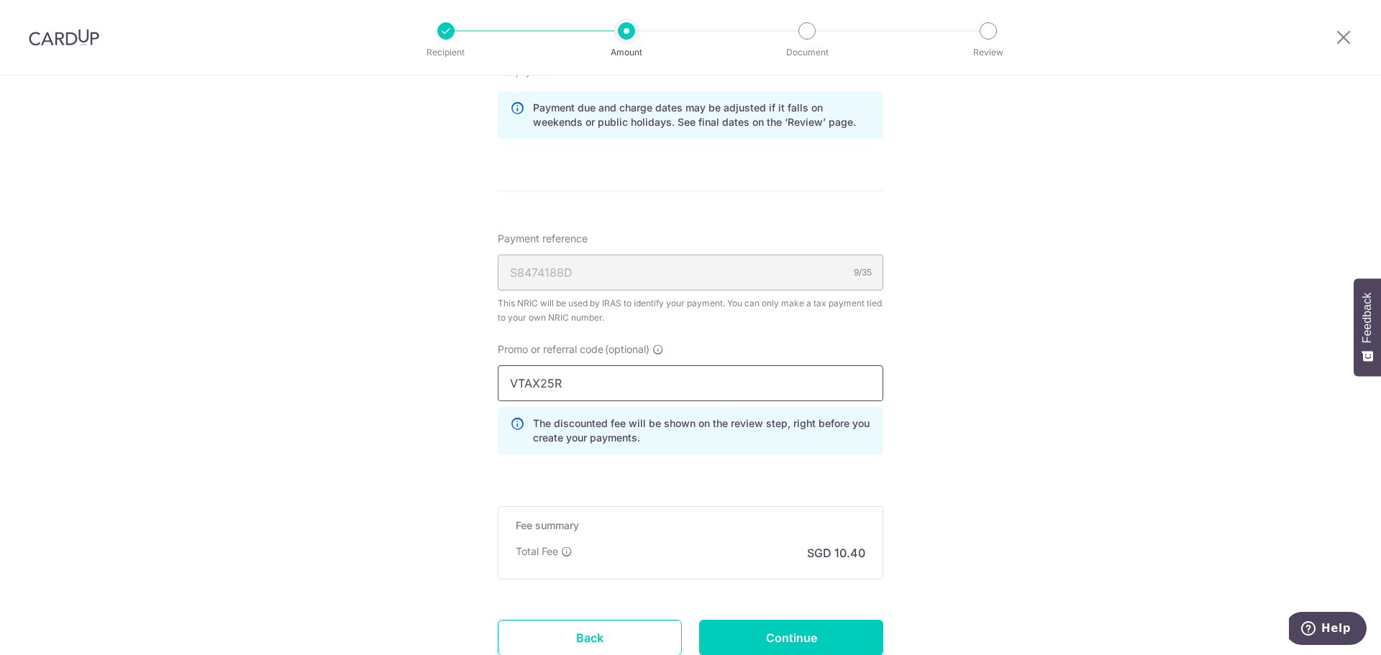
type input "VTAX25R"
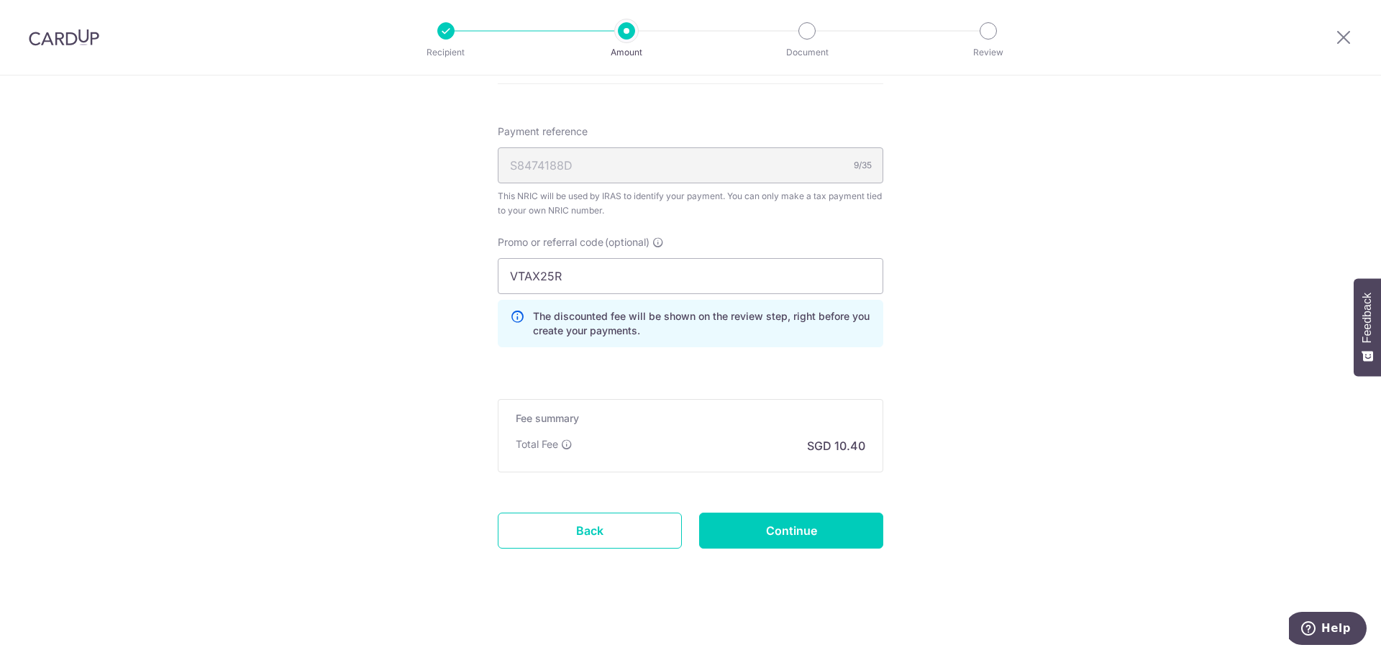
scroll to position [1044, 0]
click at [810, 537] on input "Continue" at bounding box center [791, 530] width 184 height 36
type input "Create Schedule"
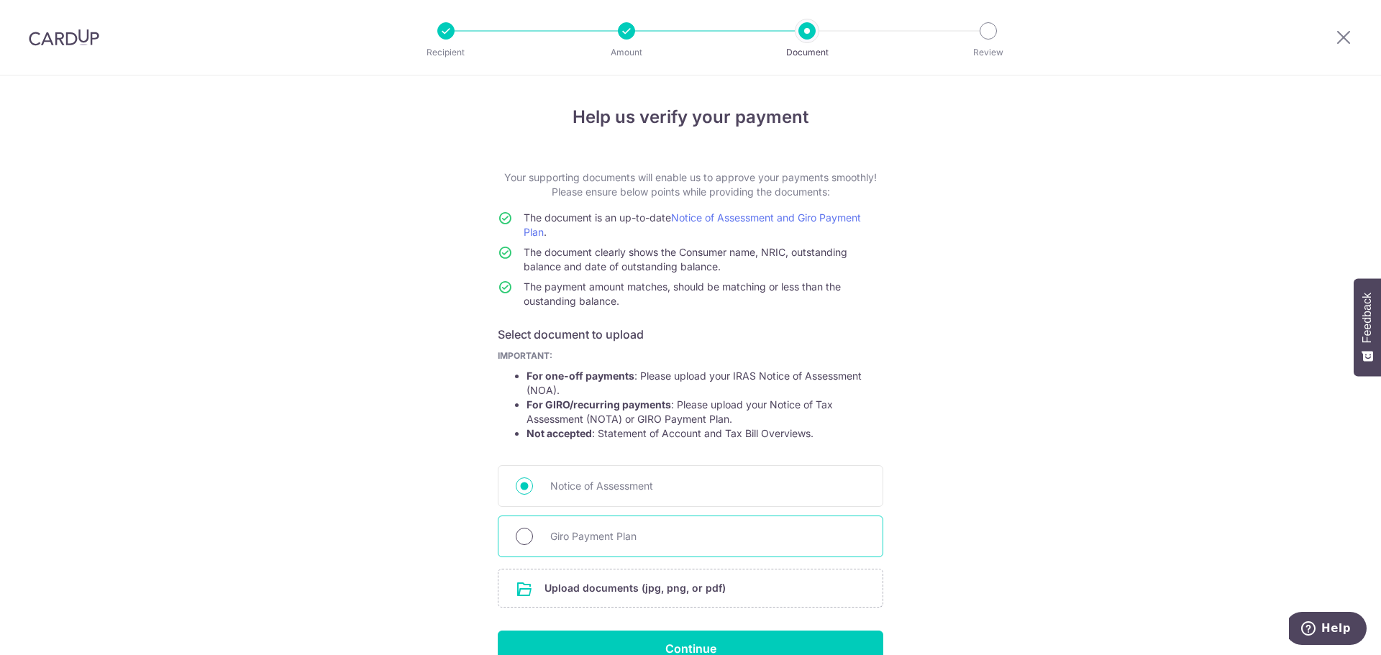
click at [523, 535] on input "Giro Payment Plan" at bounding box center [524, 536] width 17 height 17
radio input "true"
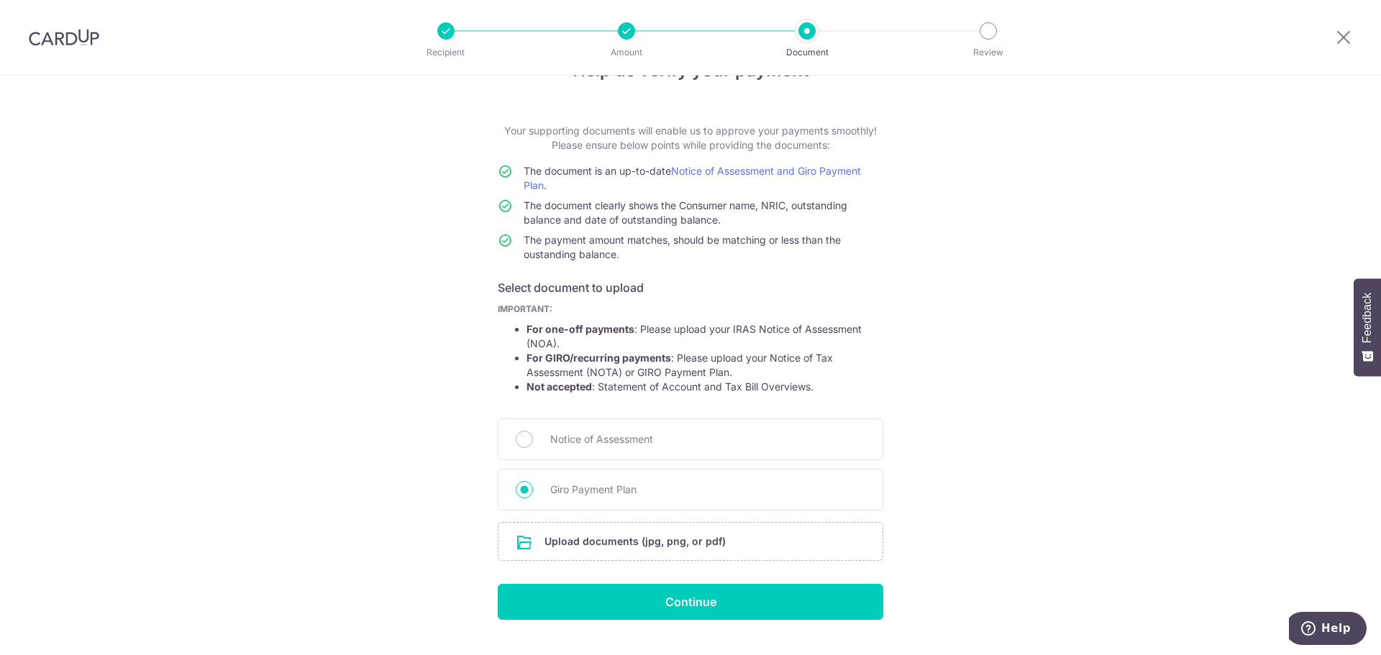
scroll to position [72, 0]
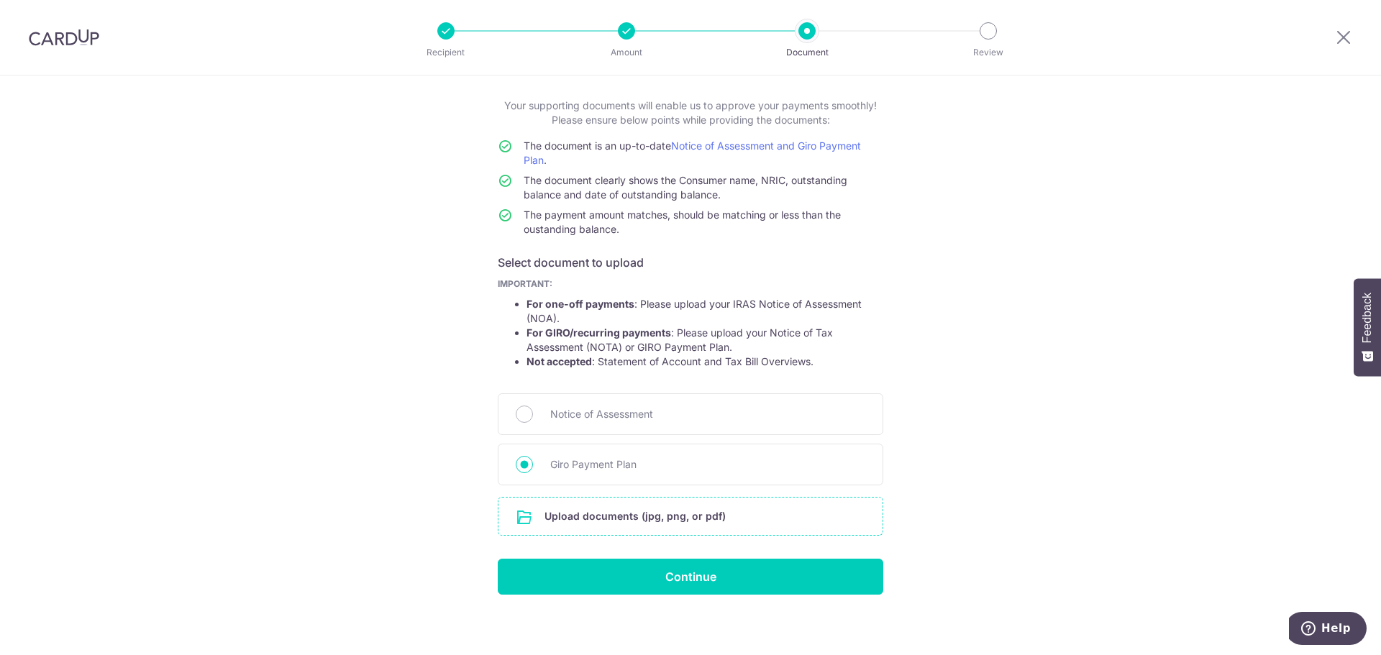
click at [625, 522] on input "file" at bounding box center [691, 516] width 384 height 37
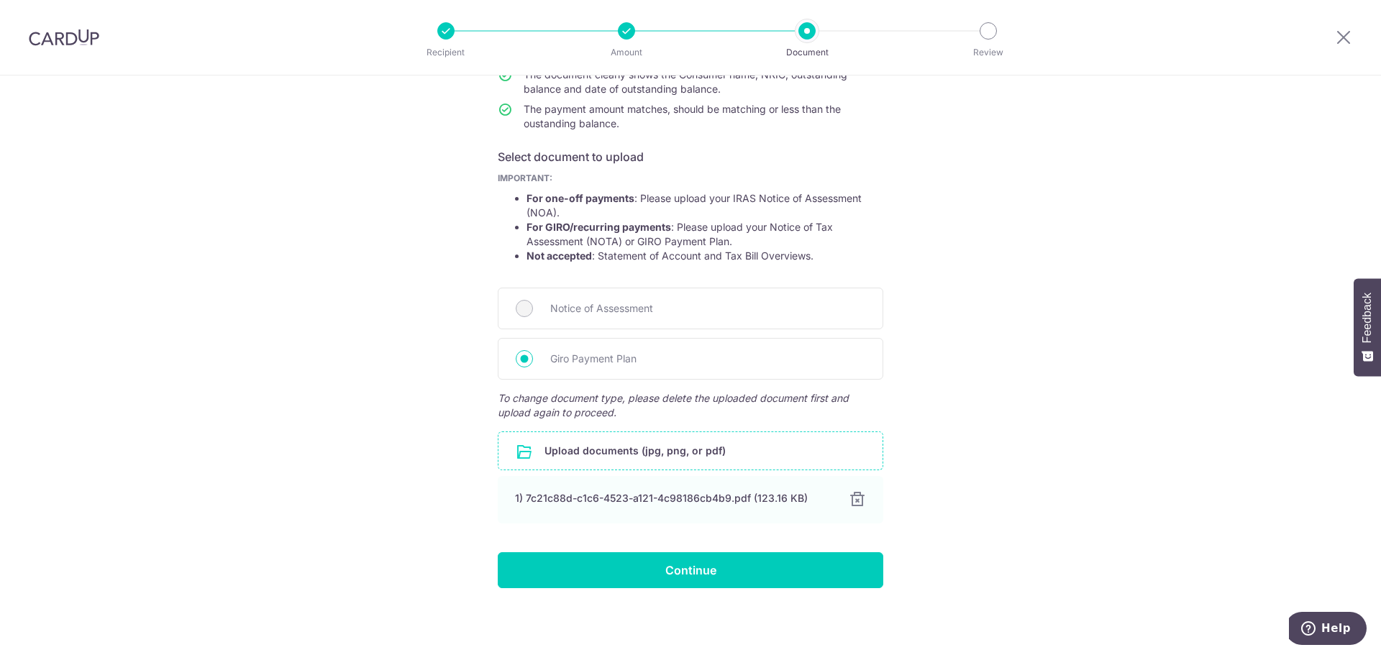
scroll to position [178, 0]
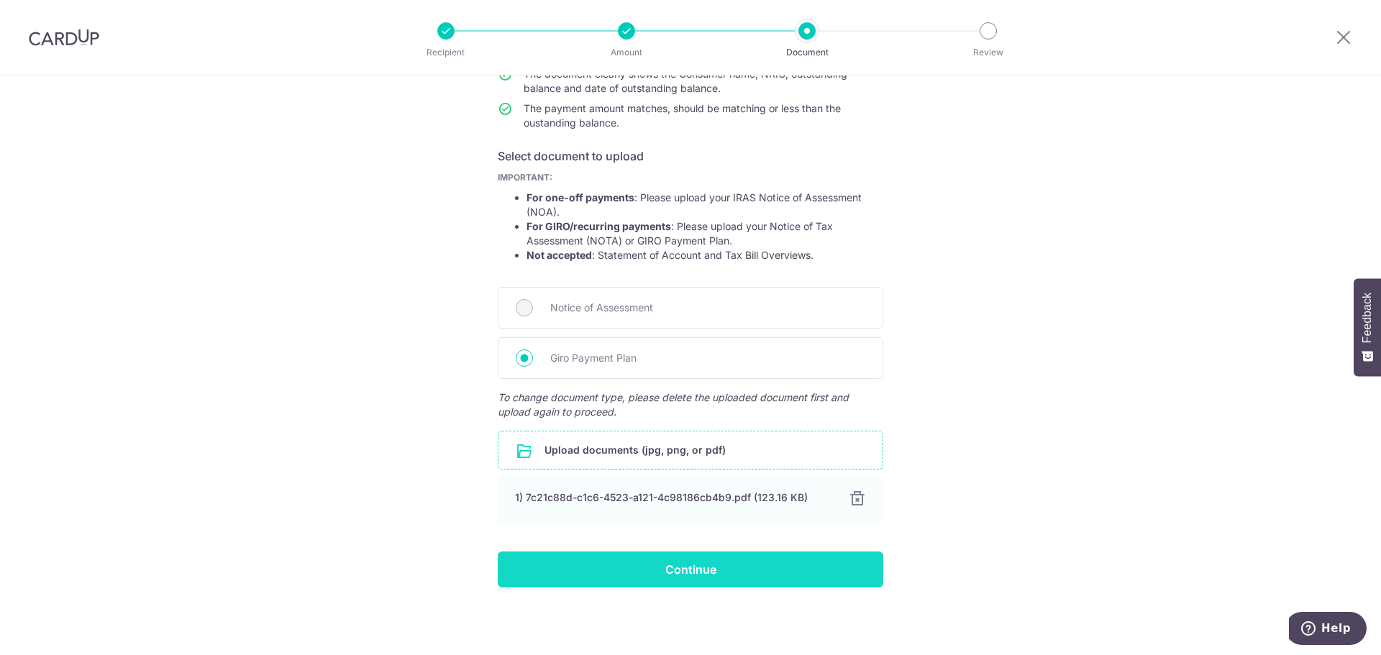
click at [696, 571] on input "Continue" at bounding box center [691, 570] width 386 height 36
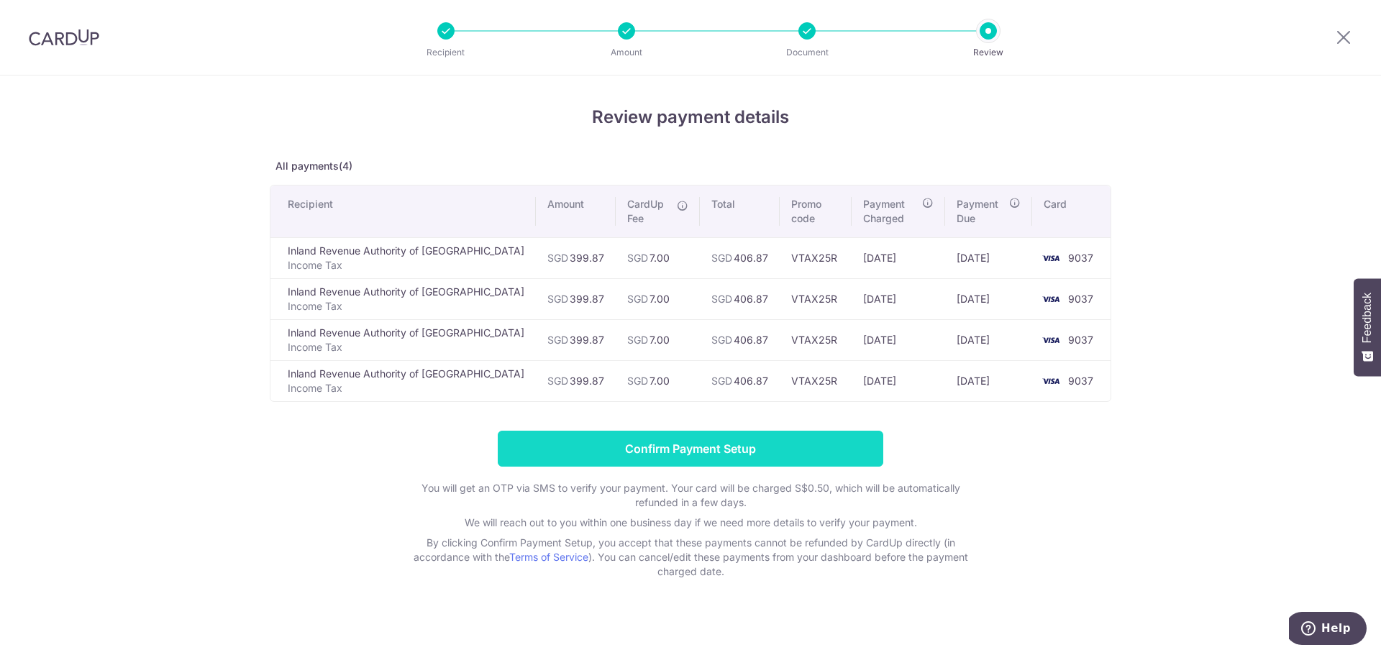
click at [693, 452] on input "Confirm Payment Setup" at bounding box center [691, 449] width 386 height 36
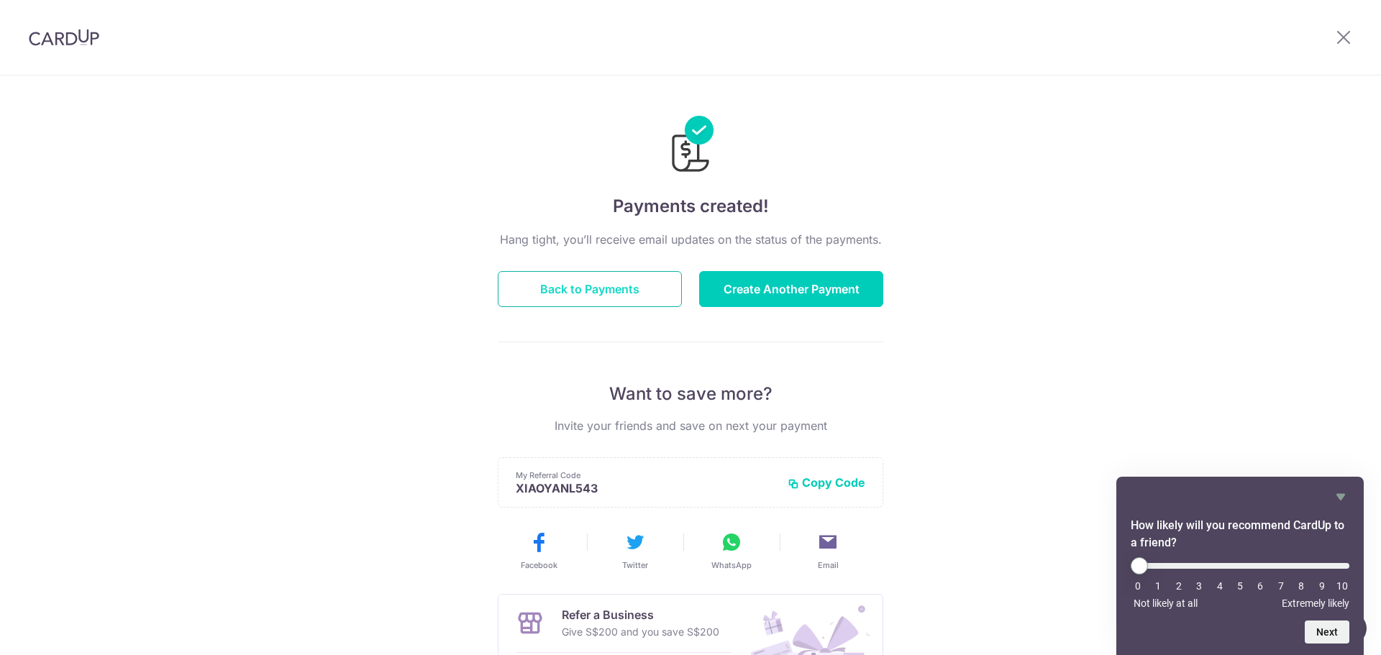
click at [609, 289] on button "Back to Payments" at bounding box center [590, 289] width 184 height 36
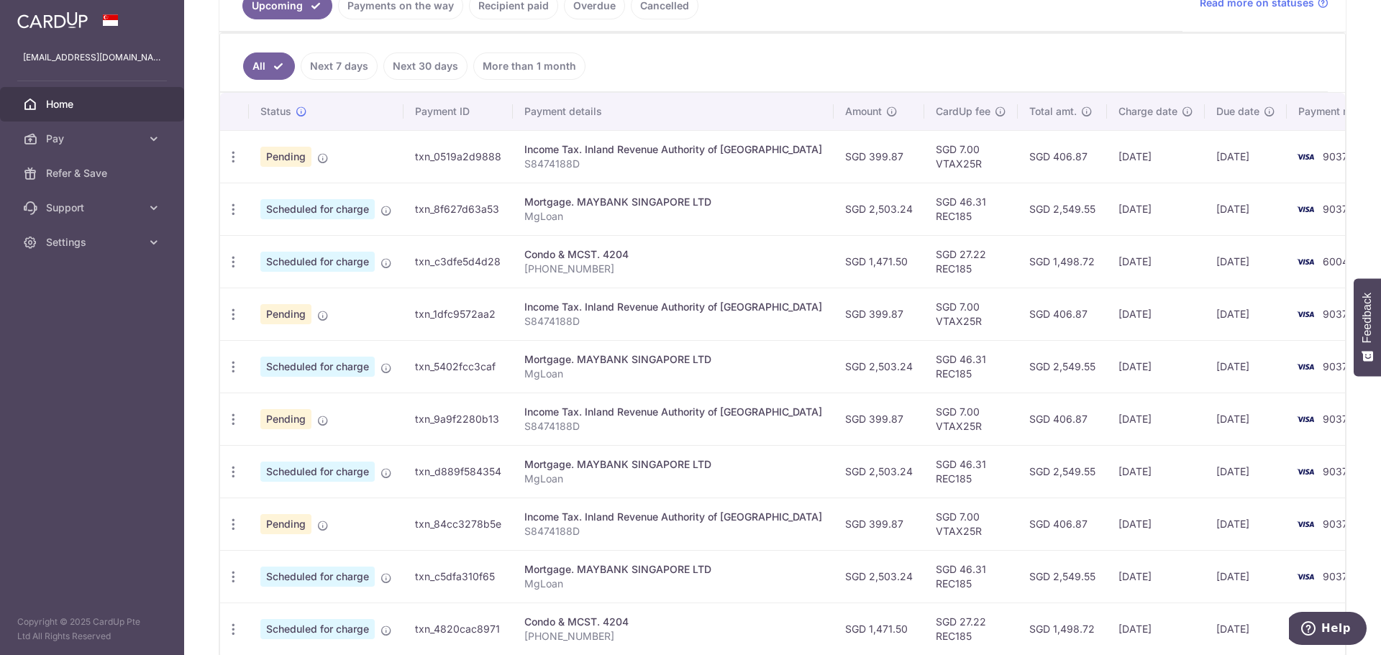
scroll to position [430, 0]
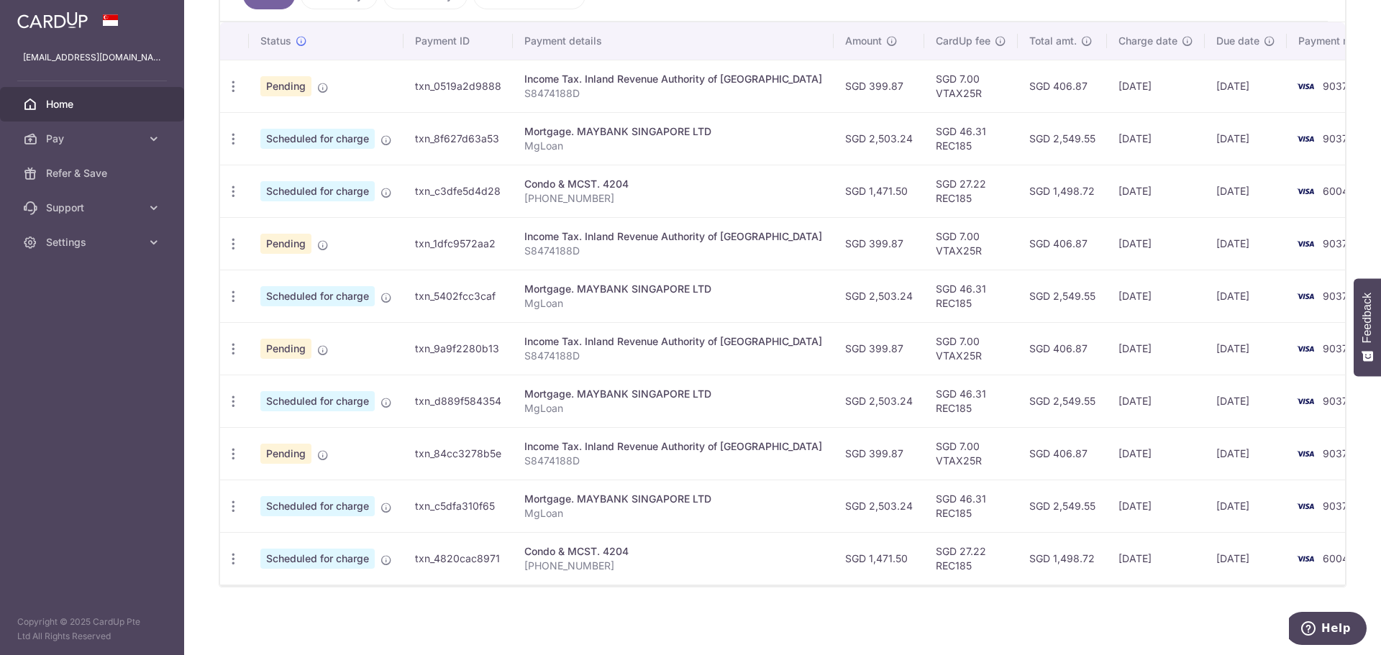
click at [681, 610] on div "× Pause Schedule Pause all future payments in this series Pause just this one p…" at bounding box center [782, 327] width 1197 height 655
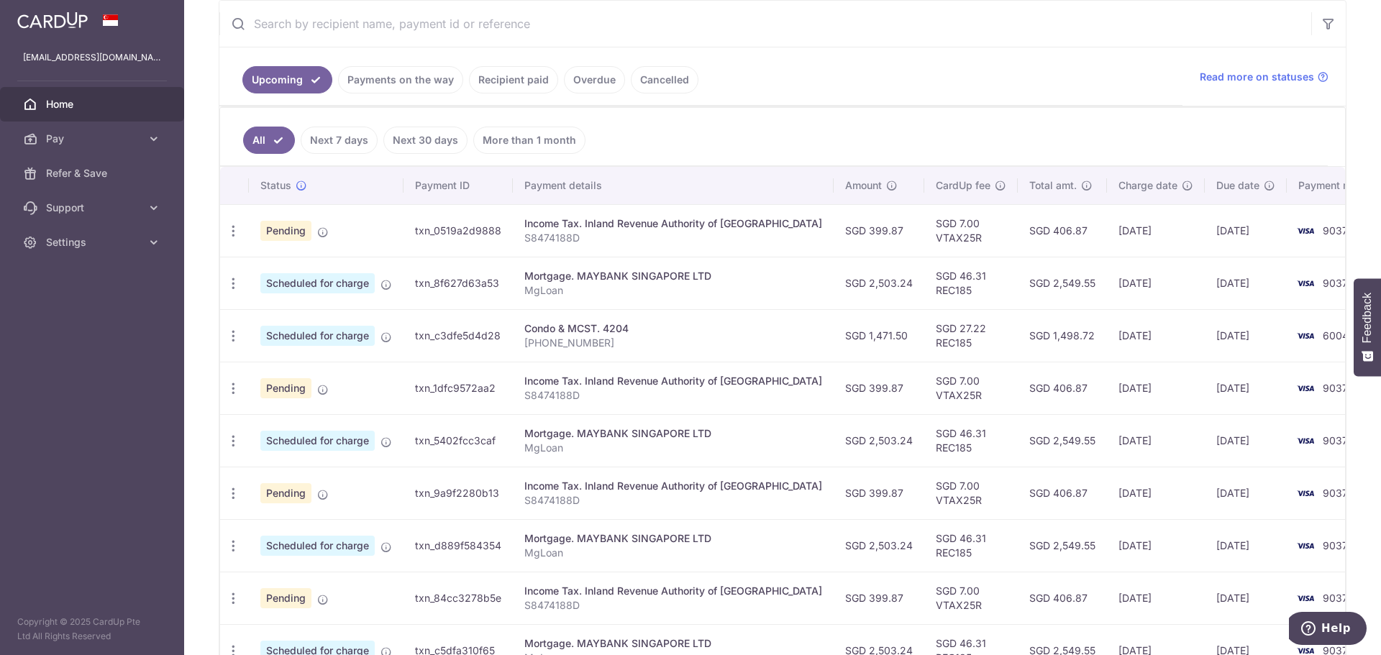
scroll to position [0, 0]
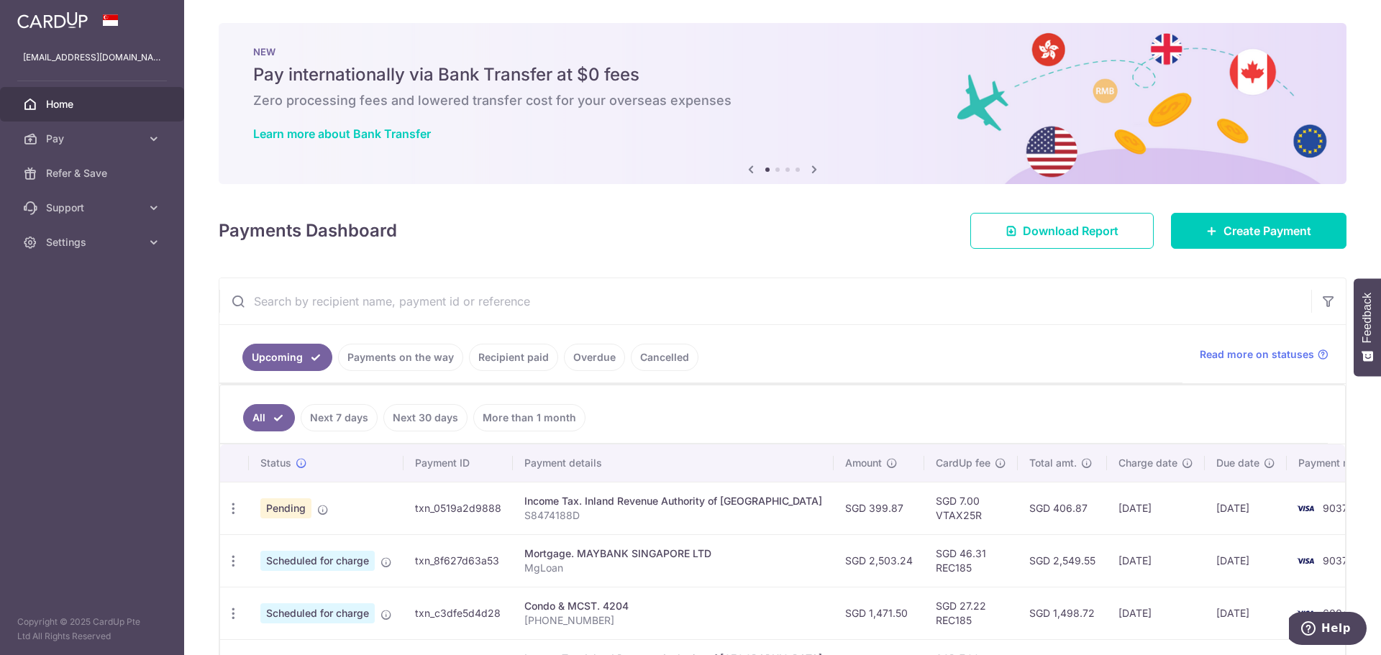
click at [425, 359] on link "Payments on the way" at bounding box center [400, 357] width 125 height 27
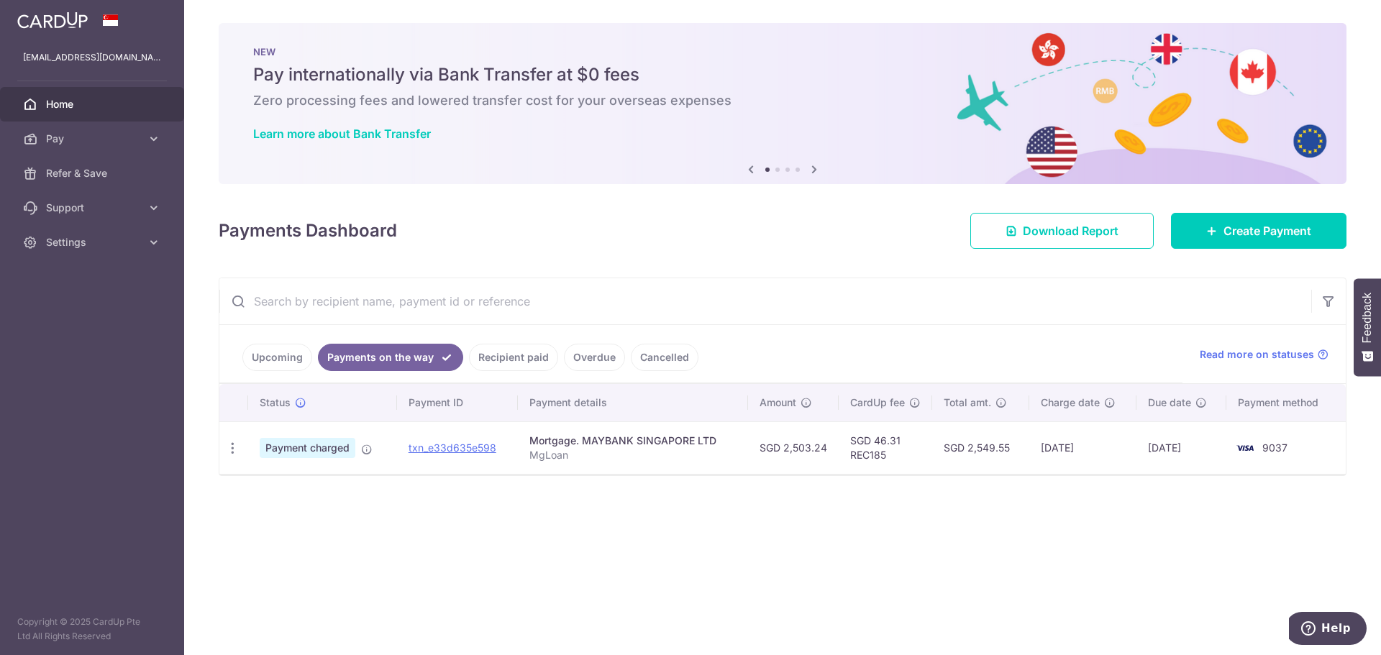
click at [504, 360] on link "Recipient paid" at bounding box center [513, 357] width 89 height 27
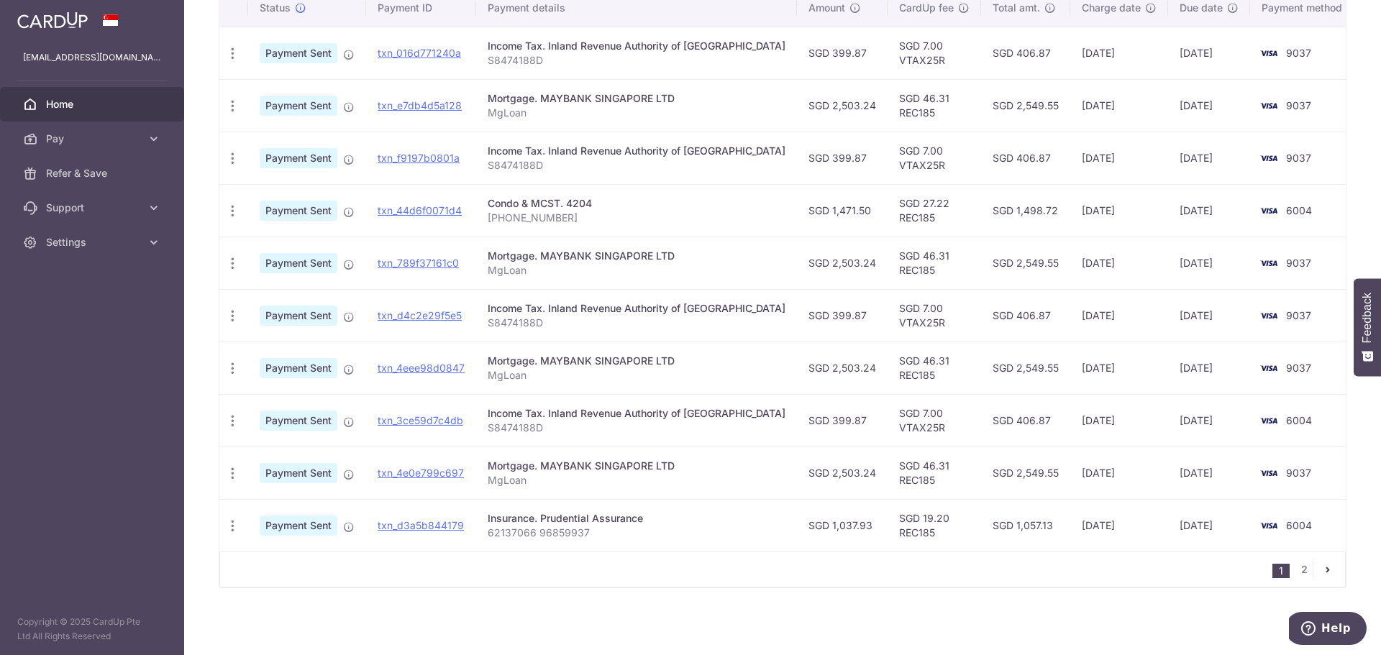
scroll to position [396, 0]
click at [785, 622] on div "× Pause Schedule Pause all future payments in this series Pause just this one p…" at bounding box center [782, 327] width 1197 height 655
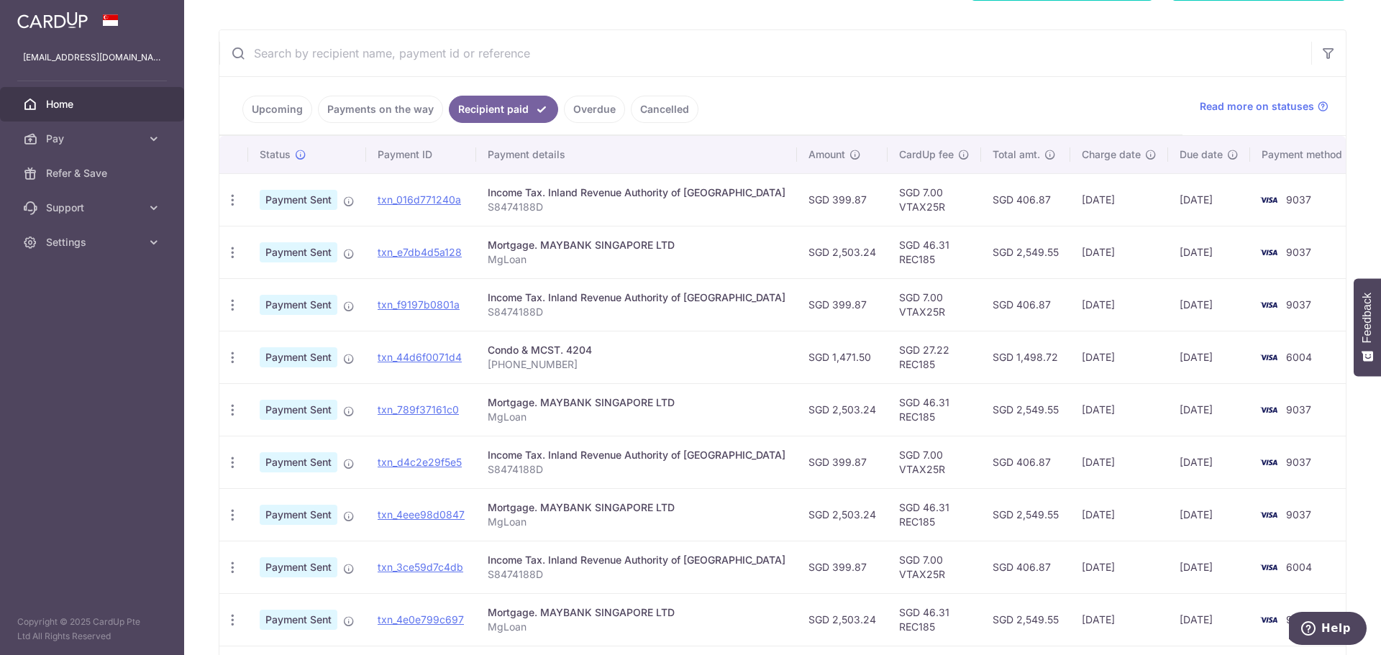
scroll to position [72, 0]
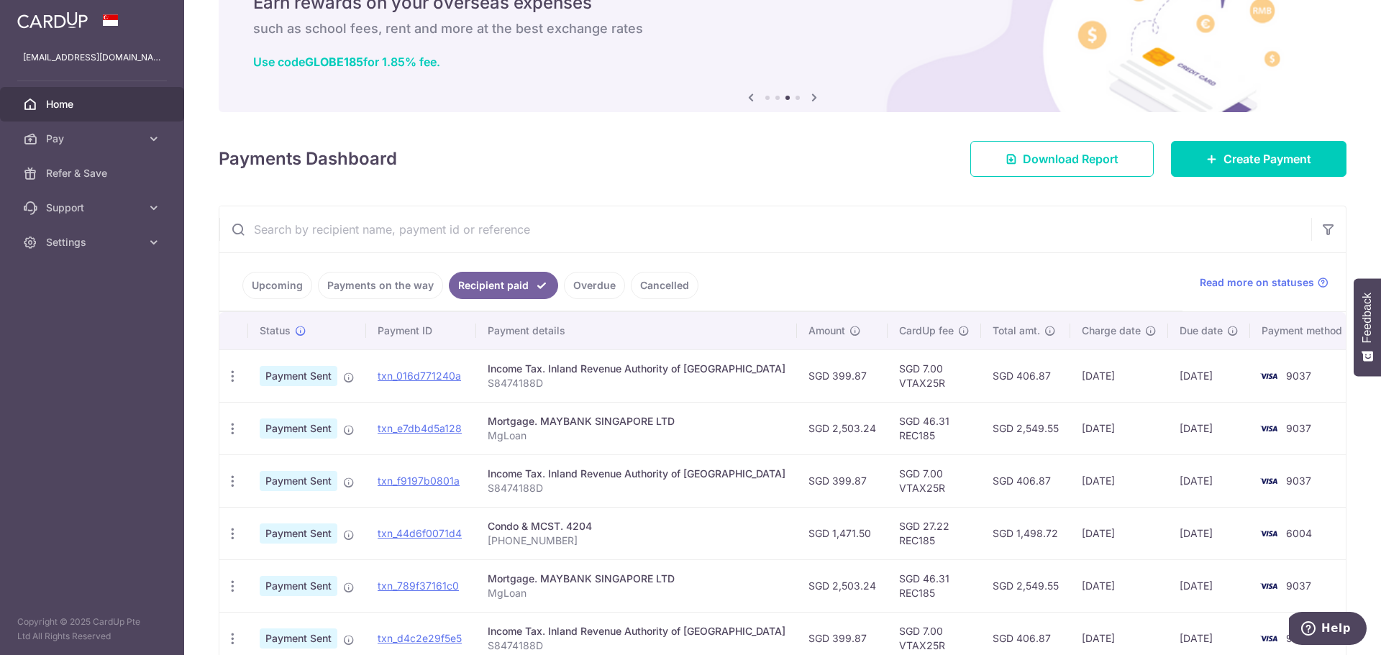
click at [279, 283] on link "Upcoming" at bounding box center [277, 285] width 70 height 27
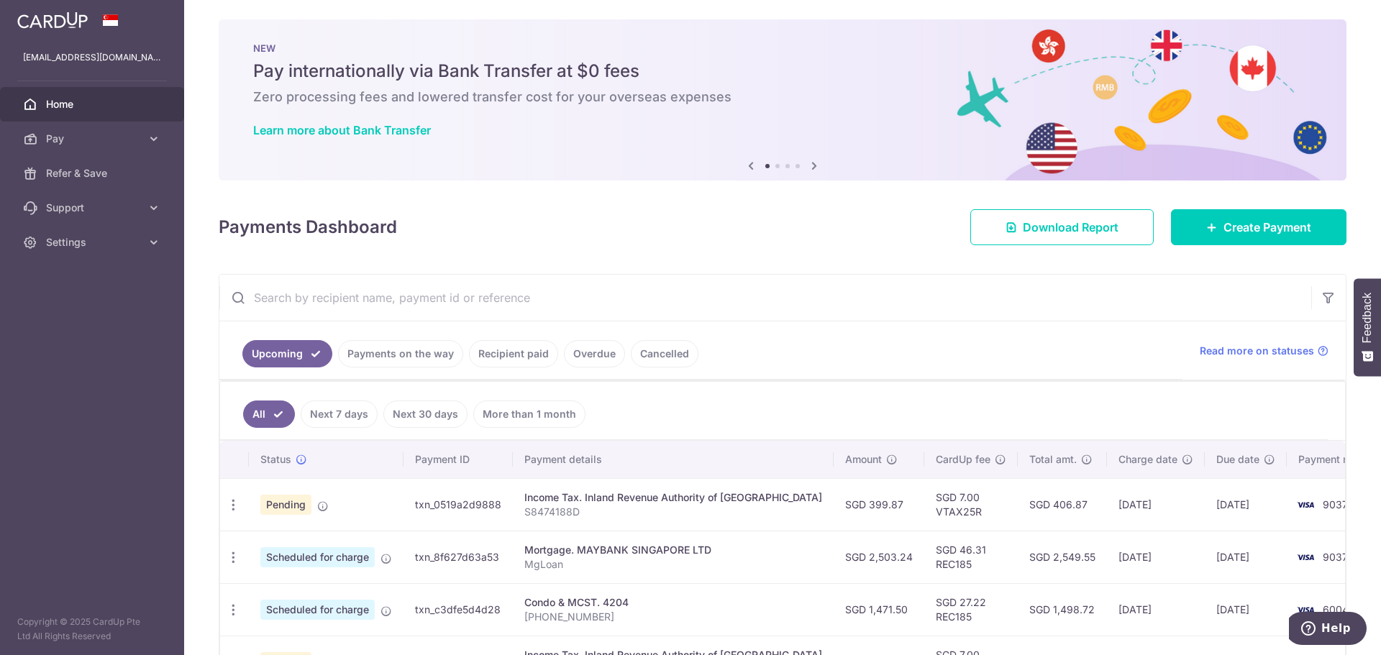
scroll to position [0, 0]
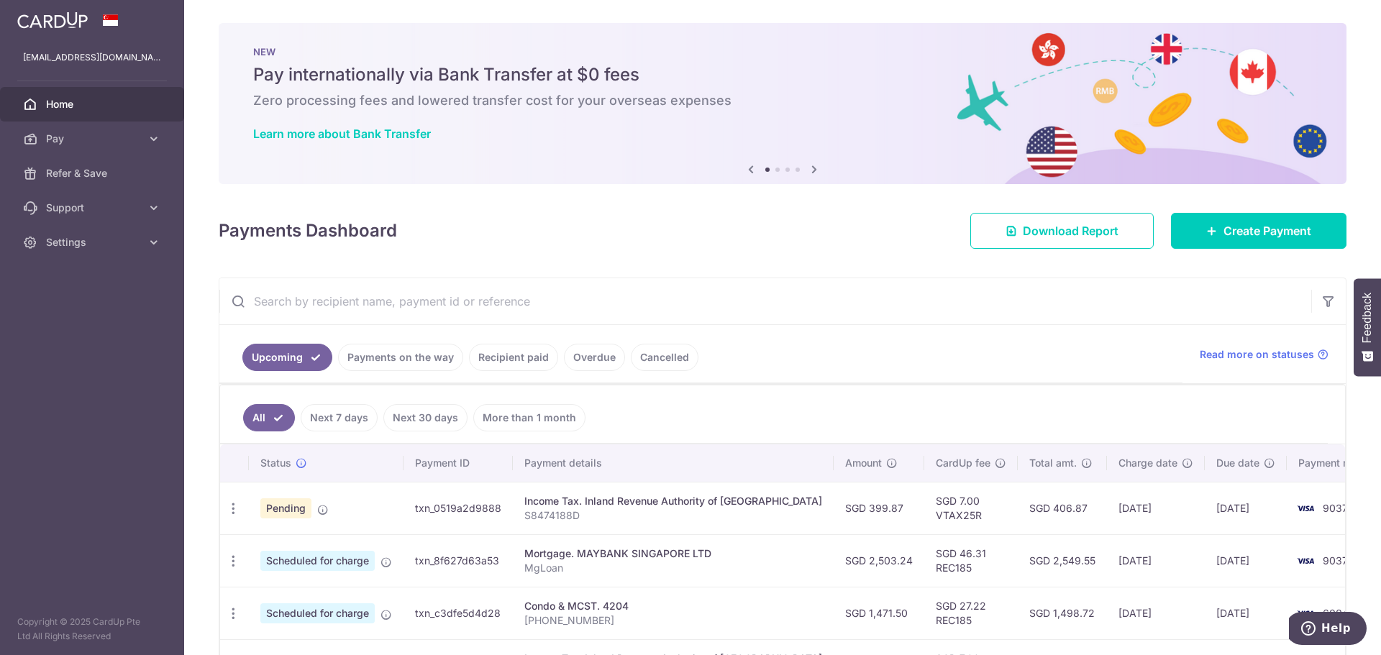
click at [397, 356] on link "Payments on the way" at bounding box center [400, 357] width 125 height 27
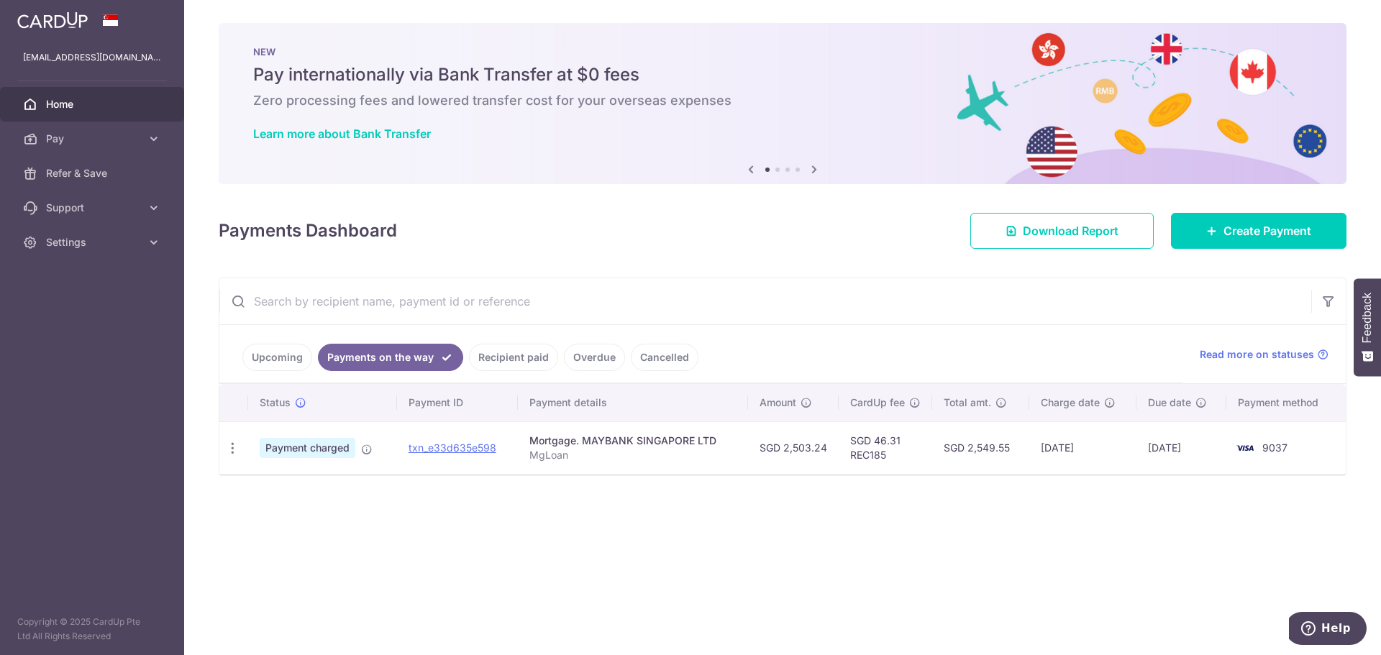
click at [291, 351] on link "Upcoming" at bounding box center [277, 357] width 70 height 27
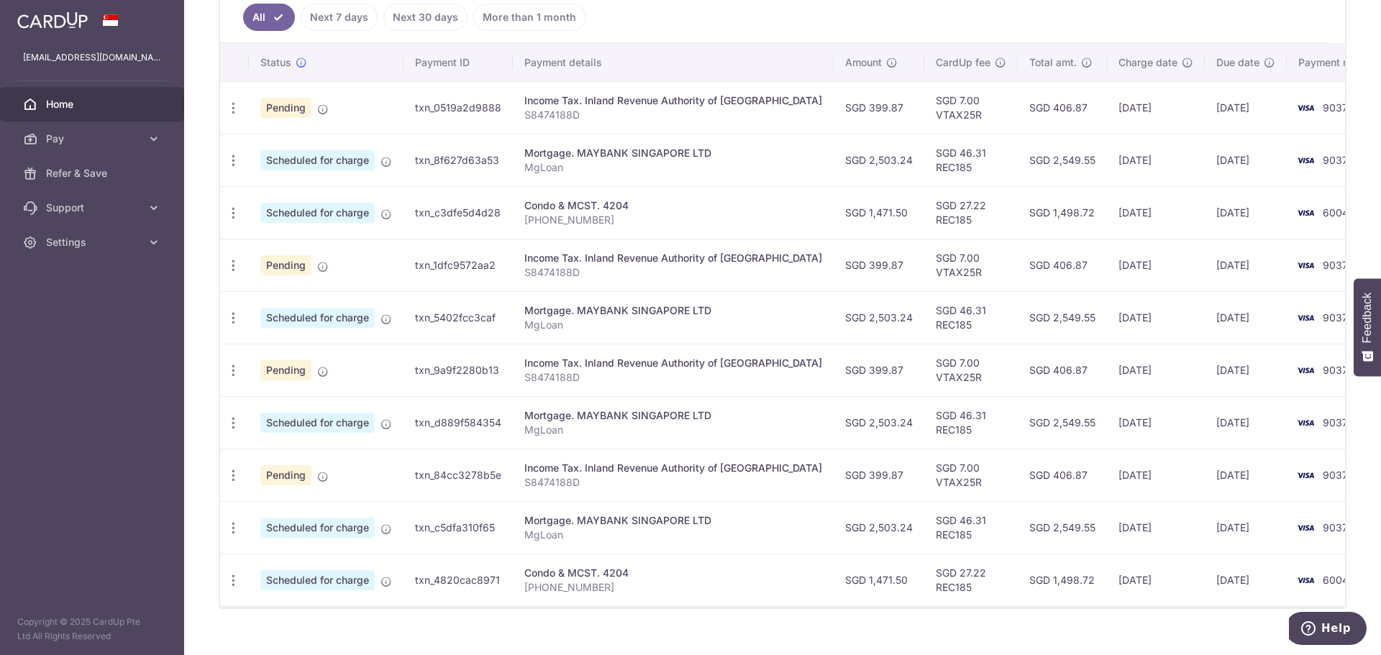
scroll to position [422, 0]
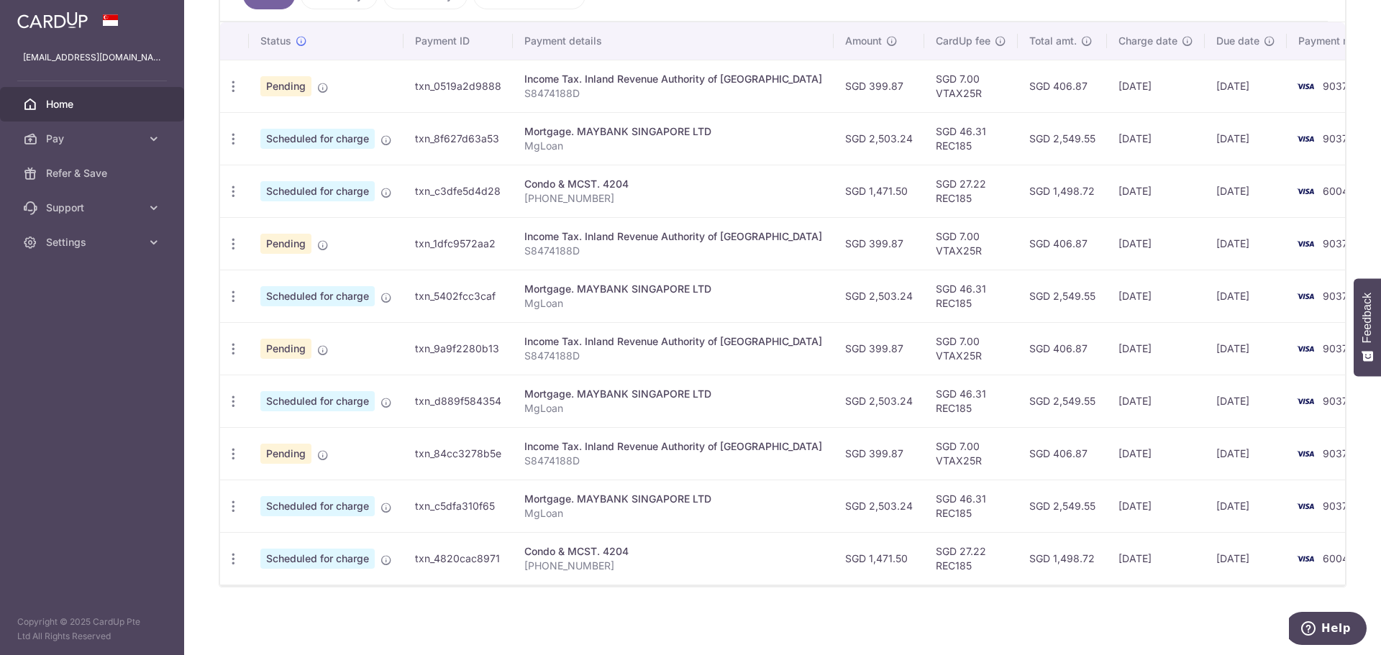
click at [309, 604] on div "× Pause Schedule Pause all future payments in this series Pause just this one p…" at bounding box center [782, 327] width 1197 height 655
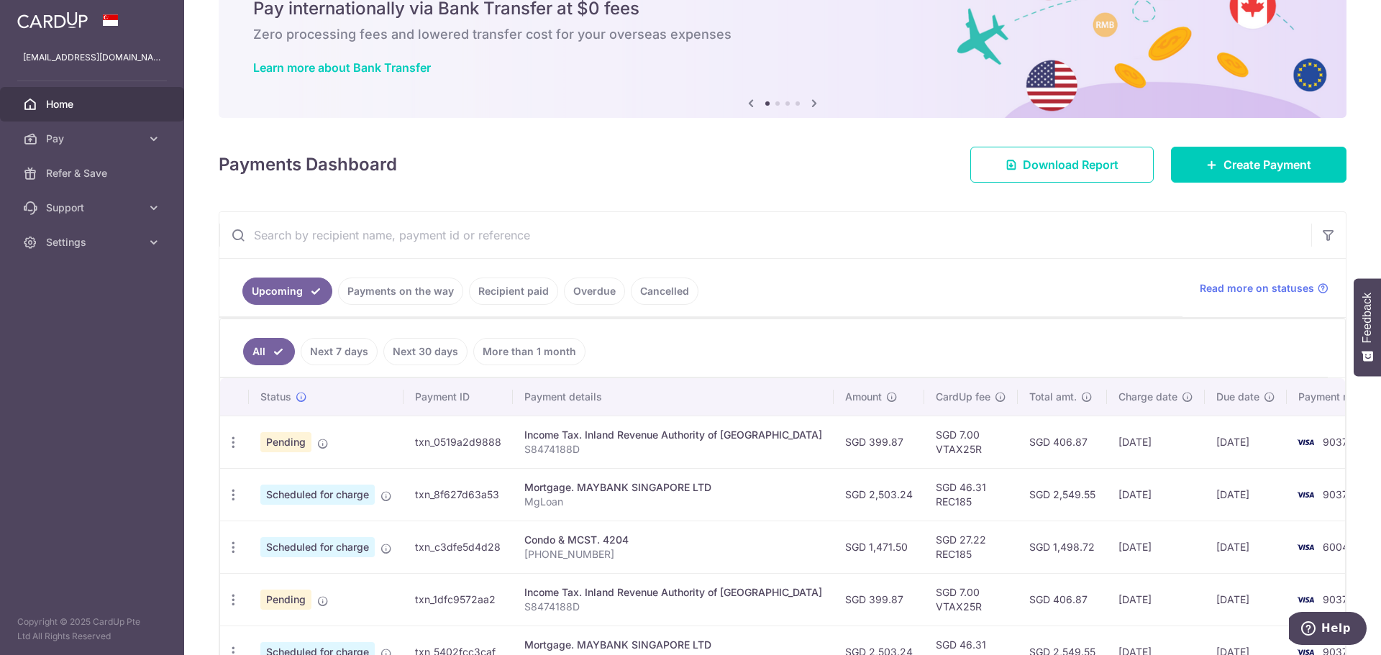
scroll to position [63, 0]
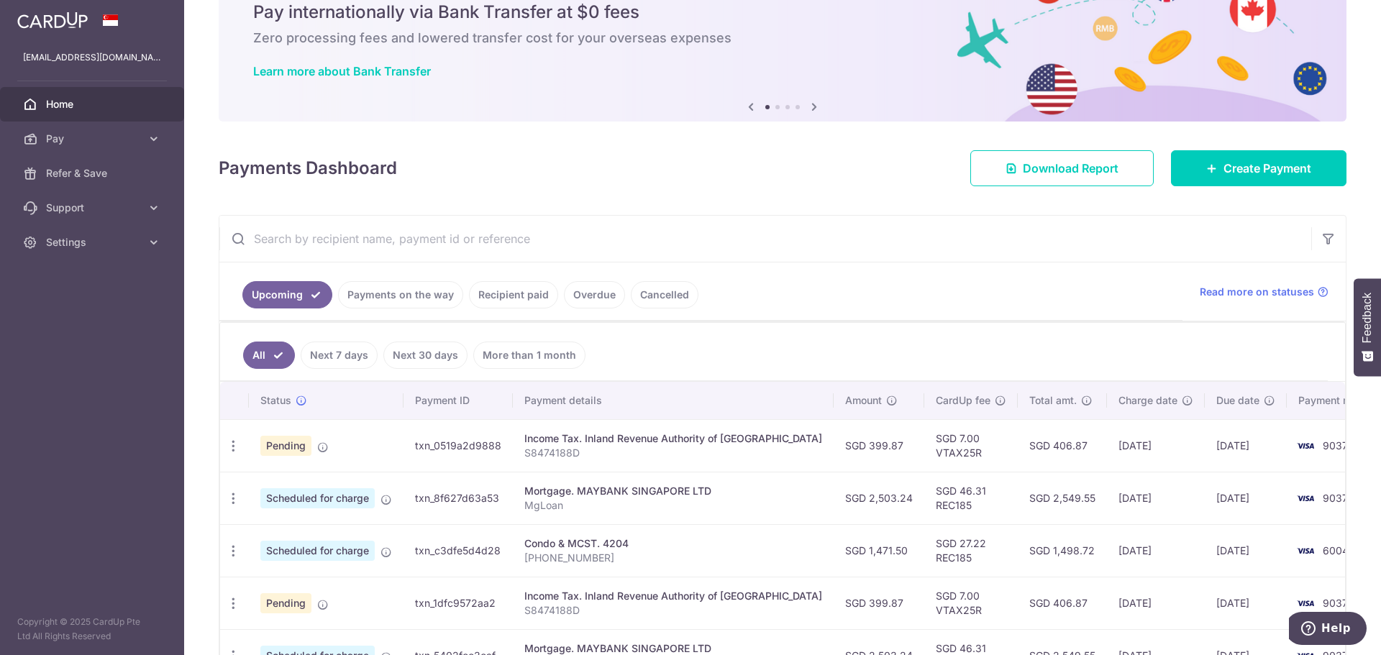
click at [833, 281] on ul "Upcoming Payments on the way Recipient paid Overdue Cancelled" at bounding box center [700, 292] width 963 height 58
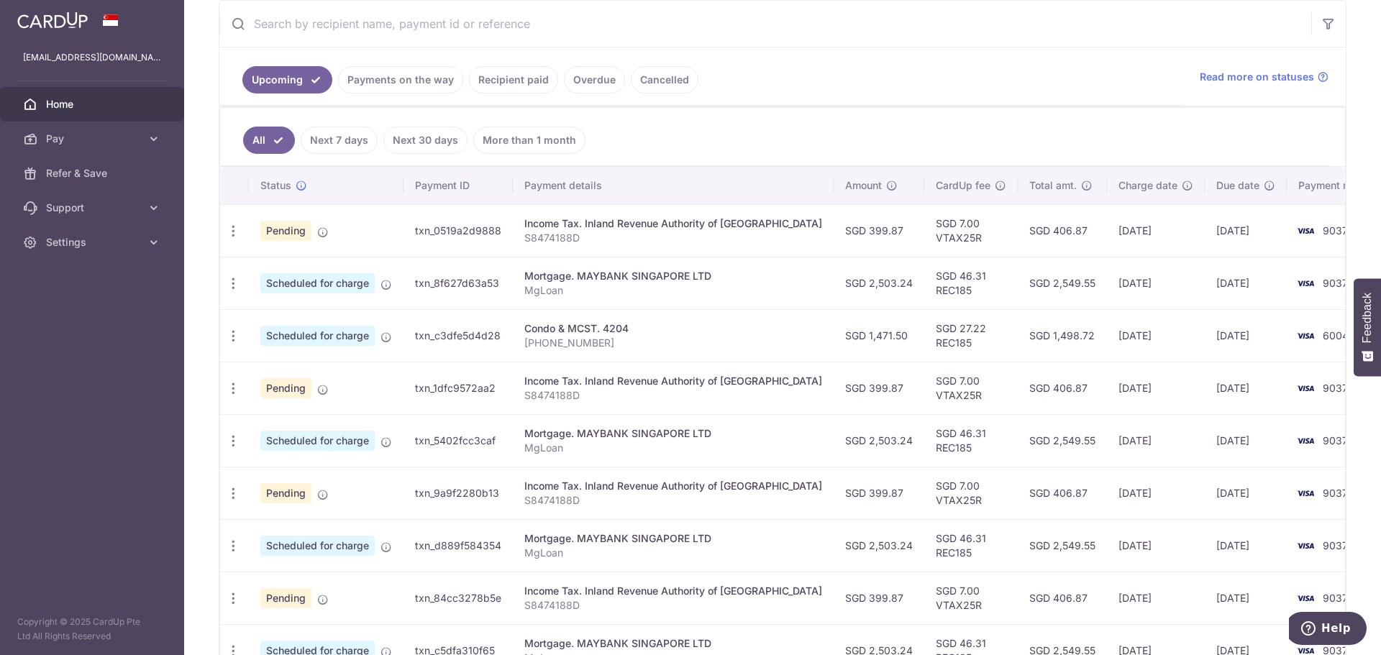
scroll to position [278, 0]
click at [875, 60] on ul "Upcoming Payments on the way Recipient paid Overdue Cancelled" at bounding box center [700, 76] width 963 height 58
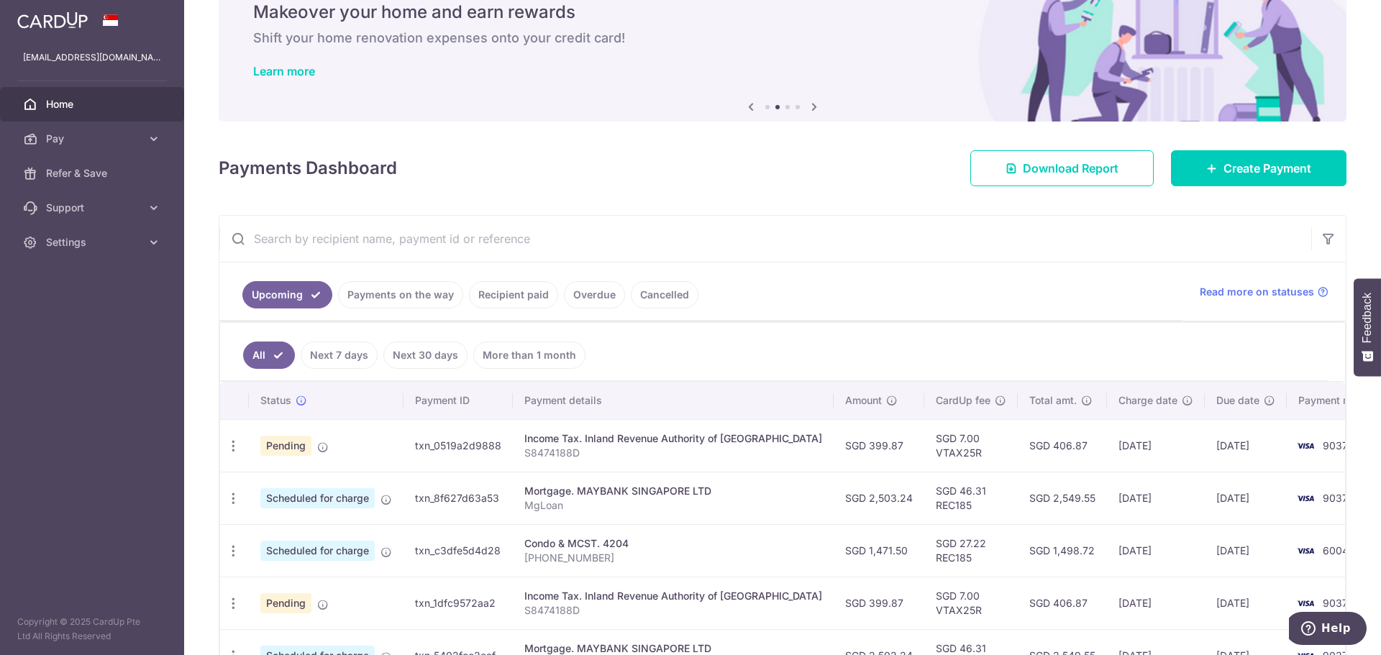
scroll to position [0, 0]
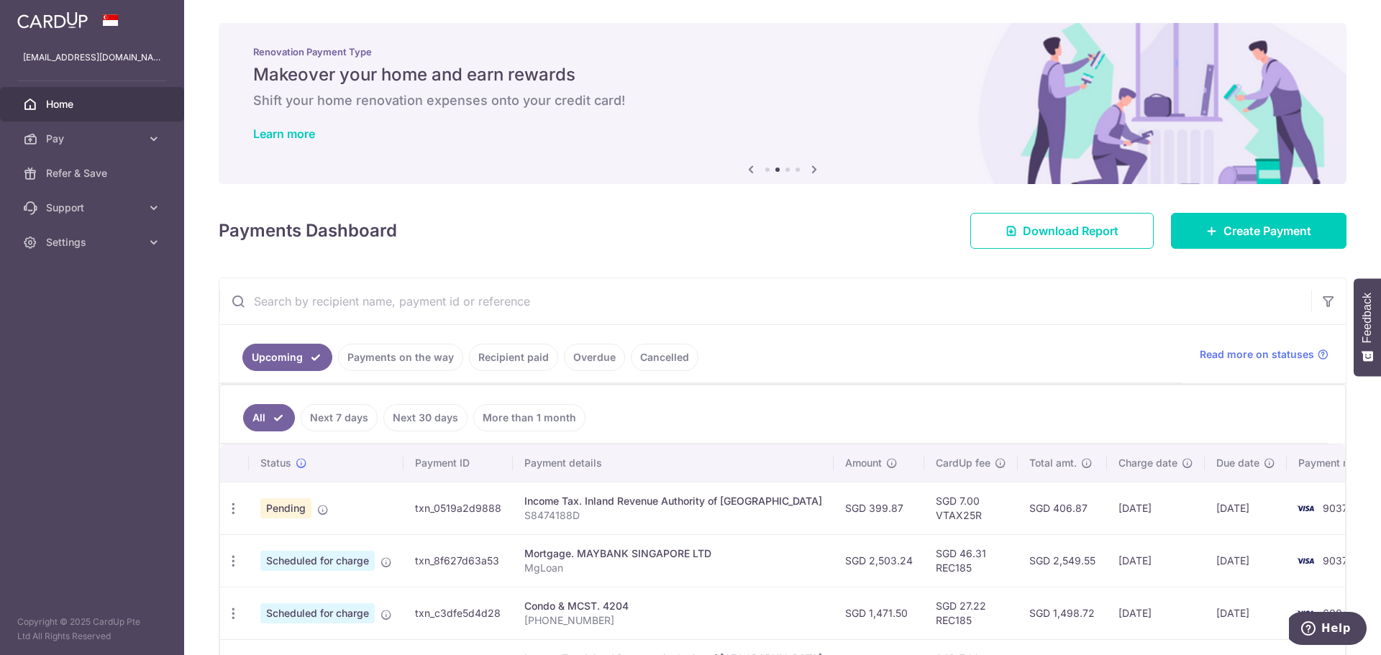
click at [72, 99] on span "Home" at bounding box center [93, 104] width 95 height 14
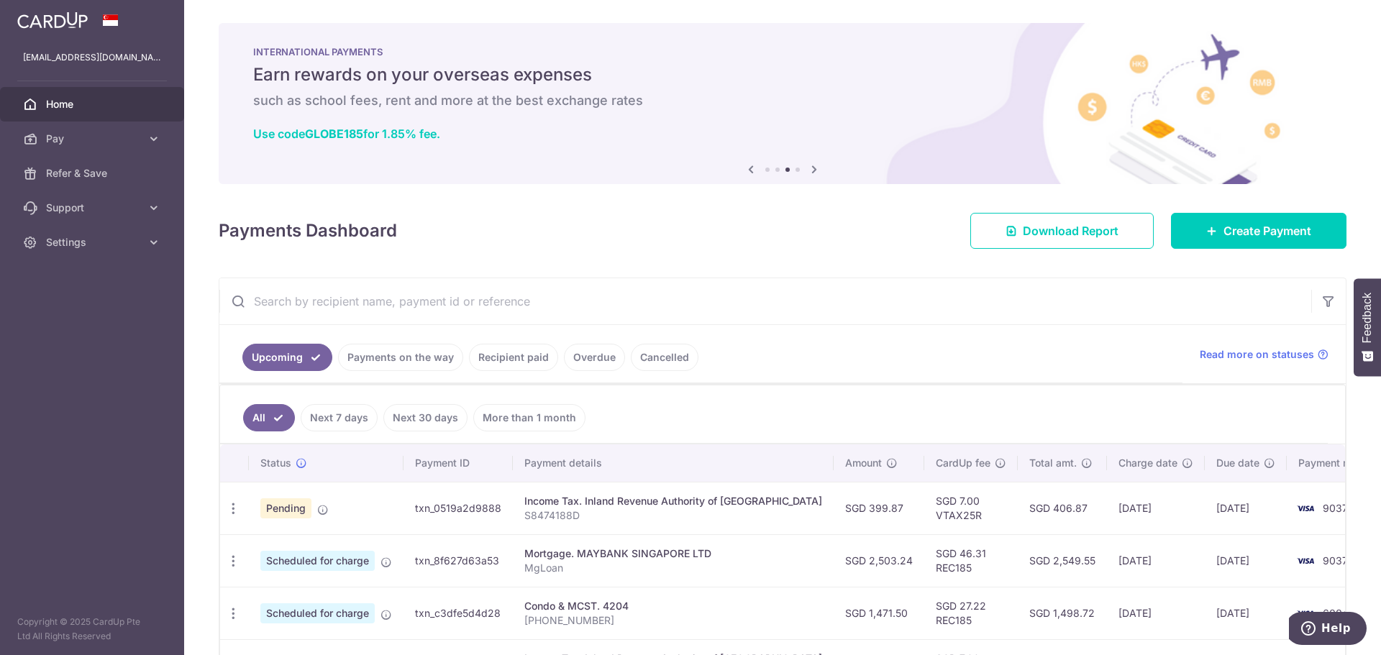
click at [74, 104] on span "Home" at bounding box center [93, 104] width 95 height 14
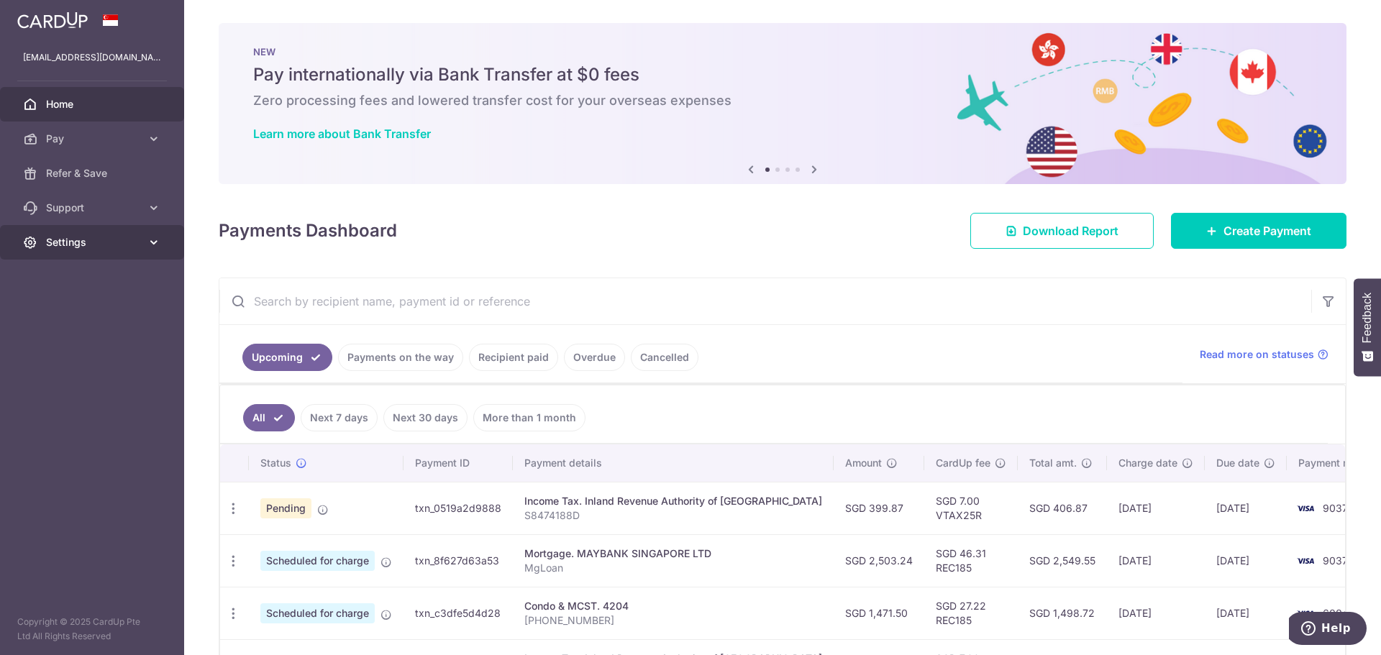
click at [91, 241] on span "Settings" at bounding box center [93, 242] width 95 height 14
click at [135, 140] on span "Pay" at bounding box center [93, 139] width 95 height 14
click at [96, 173] on span "Payments" at bounding box center [93, 173] width 95 height 14
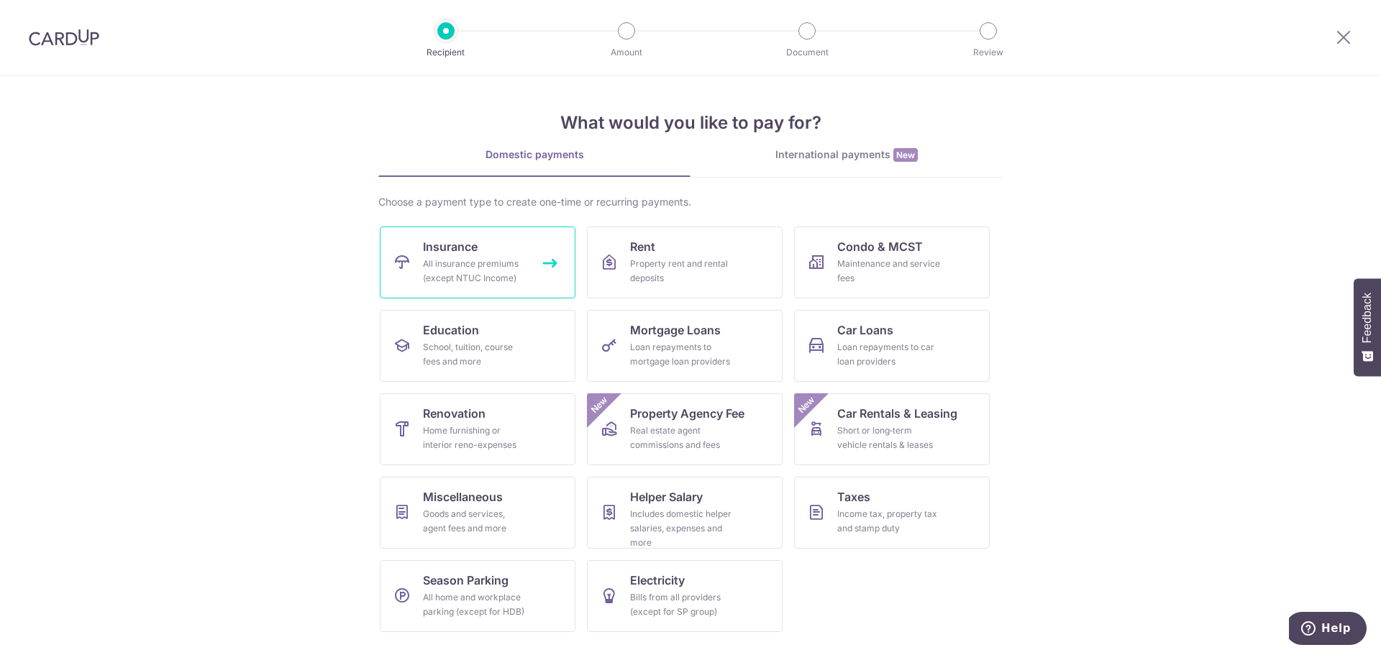
click at [466, 264] on div "All insurance premiums (except NTUC Income)" at bounding box center [475, 271] width 104 height 29
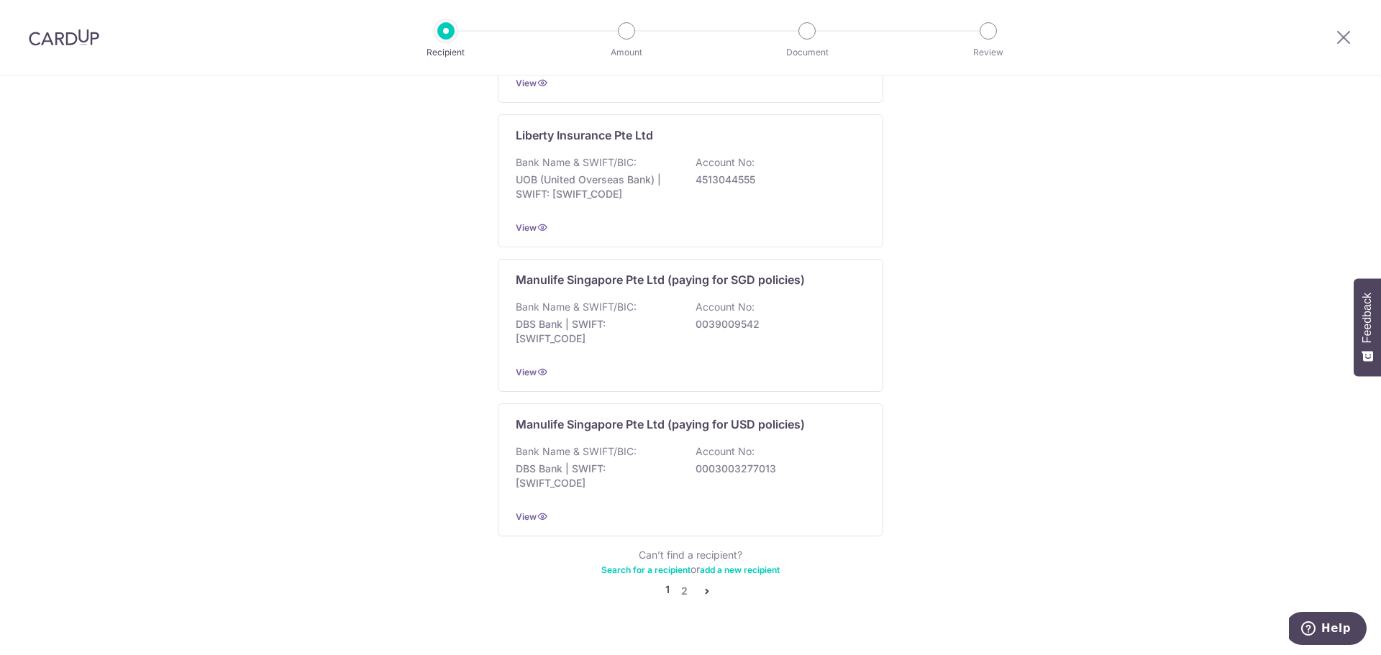
scroll to position [1310, 0]
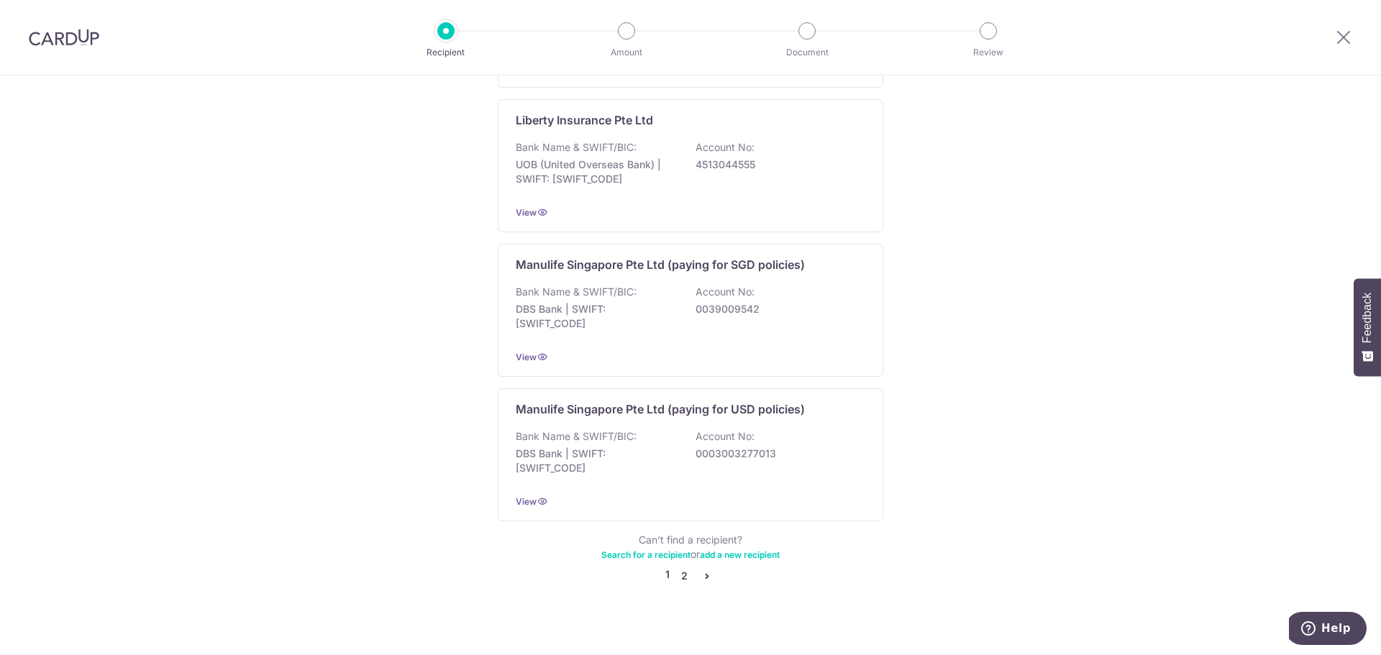
click at [688, 568] on link "2" at bounding box center [684, 576] width 17 height 17
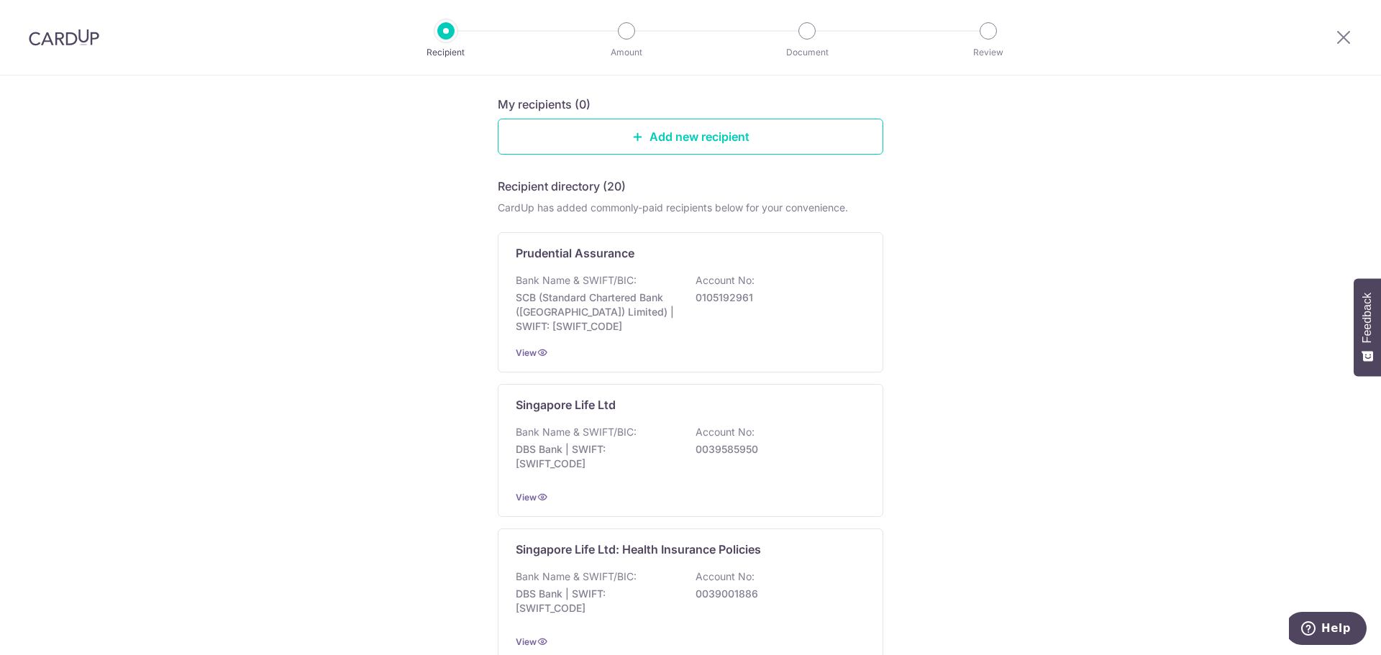
scroll to position [144, 0]
click at [593, 248] on p "Prudential Assurance" at bounding box center [575, 251] width 119 height 17
